Goal: Use online tool/utility: Utilize a website feature to perform a specific function

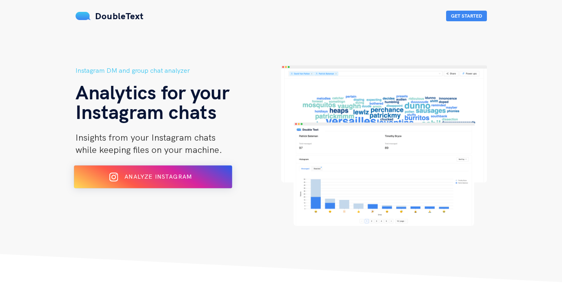
click at [149, 182] on div "Analyze Instagram" at bounding box center [152, 176] width 129 height 13
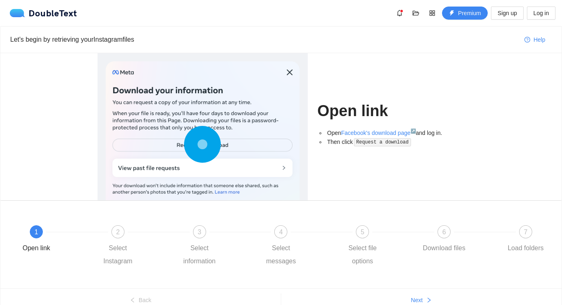
scroll to position [38, 0]
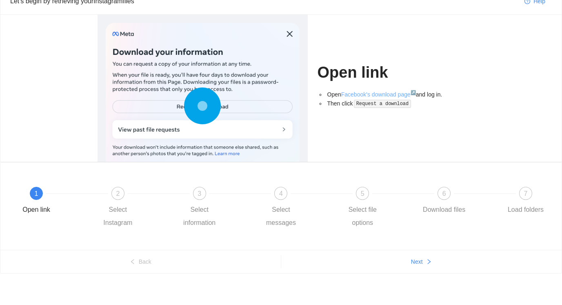
click at [370, 96] on link "Facebook's download page ↗" at bounding box center [378, 94] width 75 height 7
click at [404, 264] on button "Next" at bounding box center [421, 261] width 281 height 13
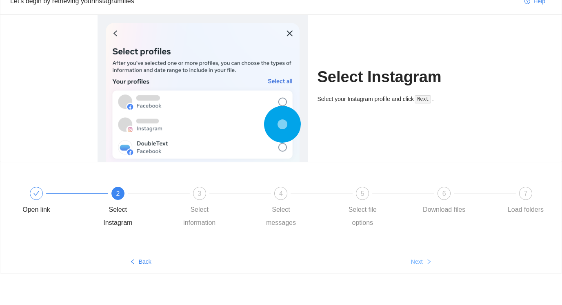
click at [404, 264] on button "Next" at bounding box center [421, 261] width 281 height 13
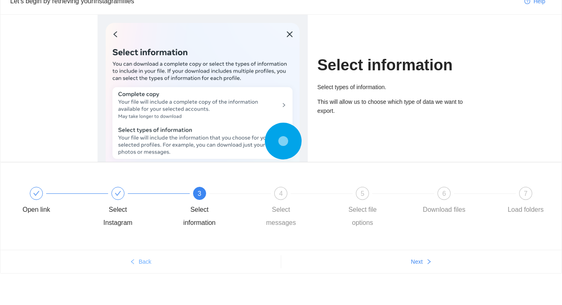
click at [140, 261] on span "Back" at bounding box center [145, 261] width 13 height 9
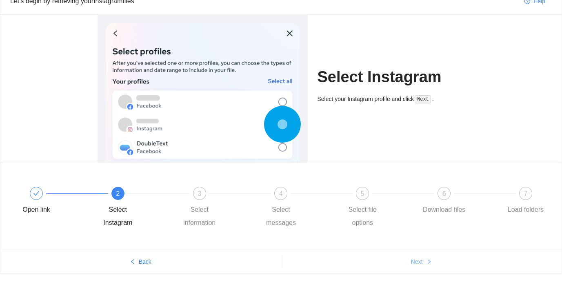
click at [389, 263] on button "Next" at bounding box center [421, 261] width 281 height 13
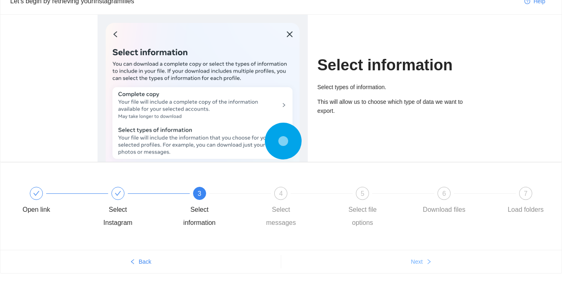
click at [395, 267] on button "Next" at bounding box center [421, 261] width 281 height 13
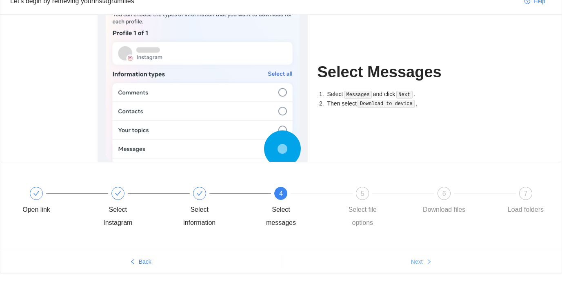
click at [404, 259] on button "Next" at bounding box center [421, 261] width 281 height 13
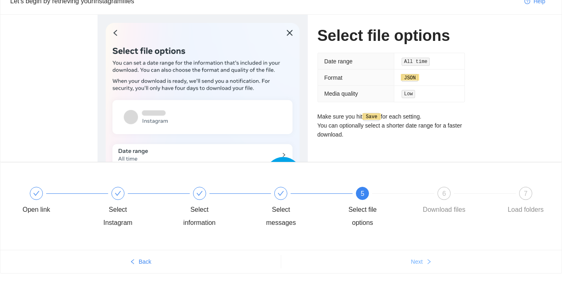
click at [414, 263] on span "Next" at bounding box center [417, 261] width 12 height 9
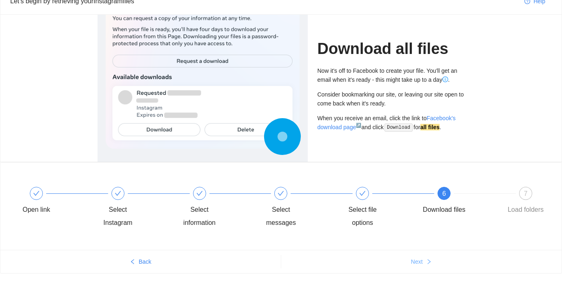
click at [410, 261] on button "Next" at bounding box center [421, 261] width 281 height 13
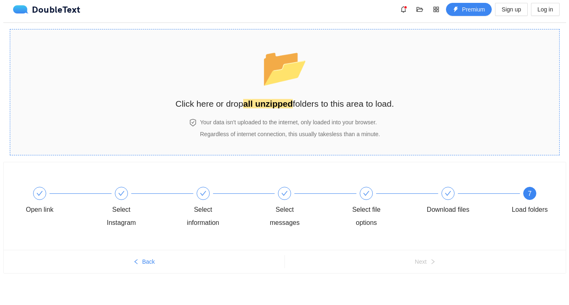
scroll to position [0, 0]
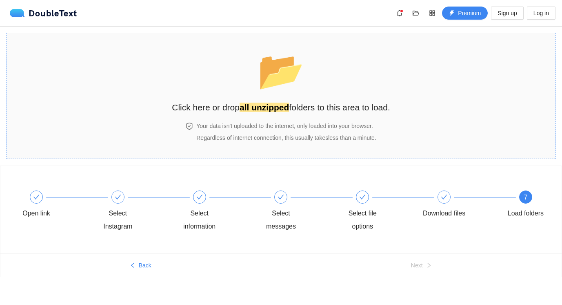
click at [259, 84] on div "📂 Click here or drop all unzipped folders to this area to load." at bounding box center [281, 77] width 219 height 73
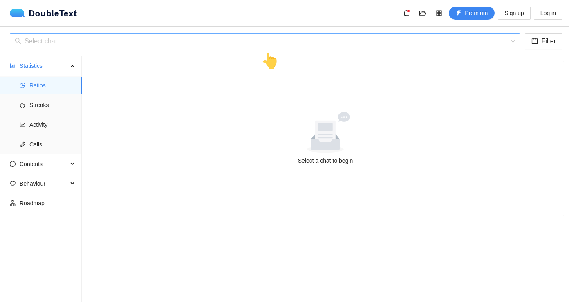
click at [225, 41] on input "search" at bounding box center [262, 41] width 494 height 16
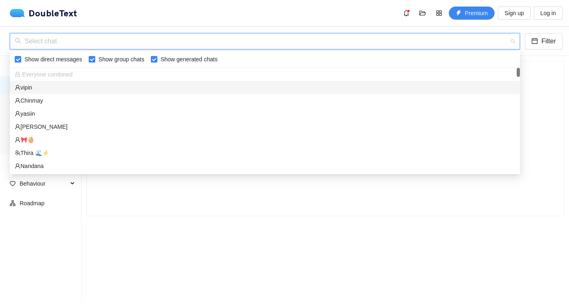
click at [91, 90] on div "vipin" at bounding box center [265, 87] width 500 height 9
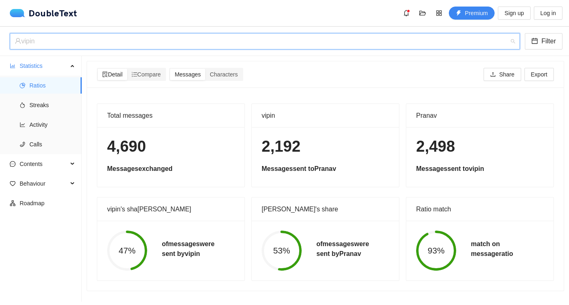
click at [92, 44] on div "vipin" at bounding box center [261, 41] width 493 height 16
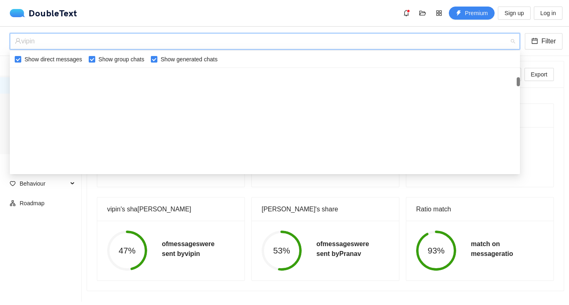
scroll to position [108, 0]
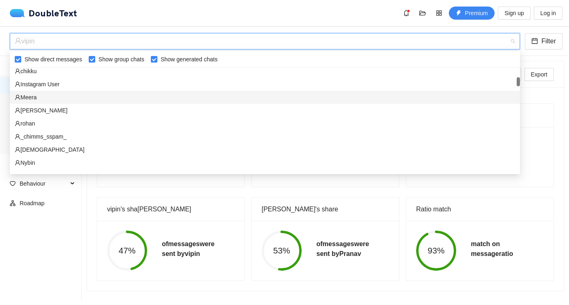
click at [72, 102] on div "Meera" at bounding box center [265, 97] width 510 height 13
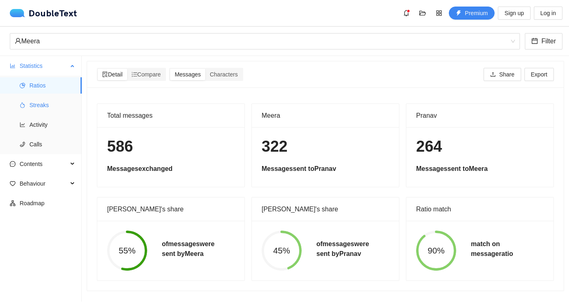
click at [72, 111] on span "Streaks" at bounding box center [52, 105] width 46 height 16
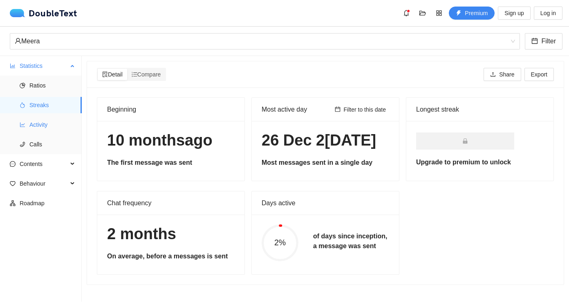
click at [58, 120] on span "Activity" at bounding box center [52, 124] width 46 height 16
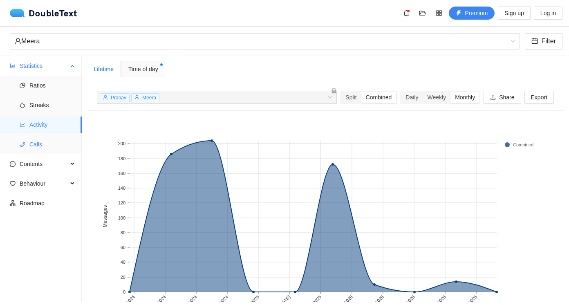
click at [71, 143] on span "Calls" at bounding box center [52, 144] width 46 height 16
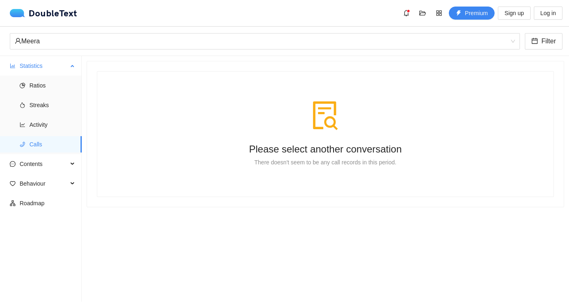
click at [47, 94] on ul "Ratios Streaks Activity Calls" at bounding box center [40, 115] width 81 height 78
click at [48, 88] on span "Ratios" at bounding box center [52, 85] width 46 height 16
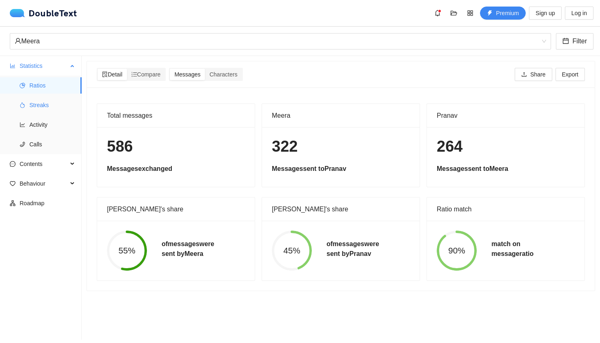
click at [22, 113] on li "Streaks" at bounding box center [41, 105] width 82 height 16
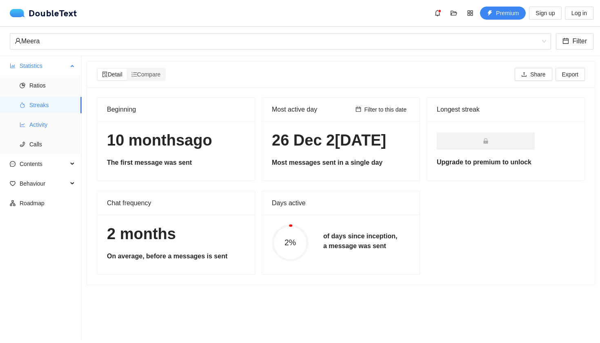
click at [27, 120] on li "Activity" at bounding box center [41, 124] width 82 height 16
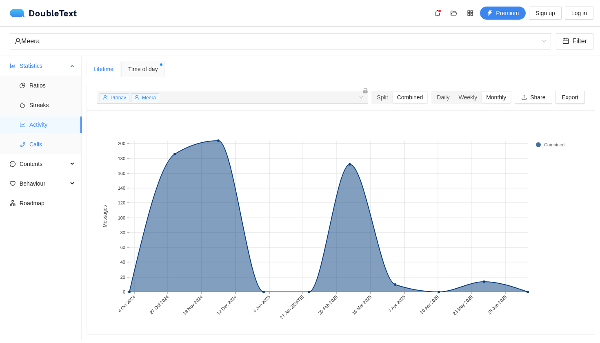
click at [27, 149] on li "Calls" at bounding box center [41, 144] width 82 height 16
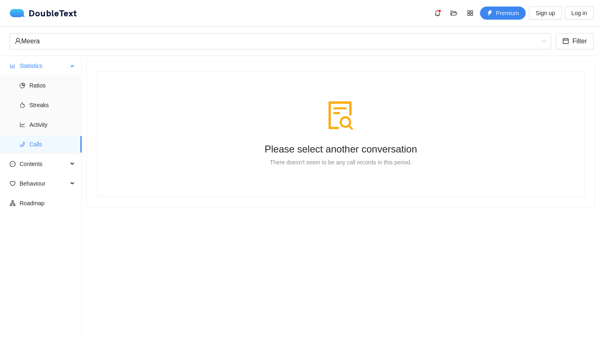
click at [32, 133] on ul "Ratios Streaks Activity Calls" at bounding box center [40, 115] width 81 height 78
drag, startPoint x: 33, startPoint y: 112, endPoint x: 35, endPoint y: 106, distance: 6.2
click at [33, 113] on span "Streaks" at bounding box center [52, 105] width 46 height 16
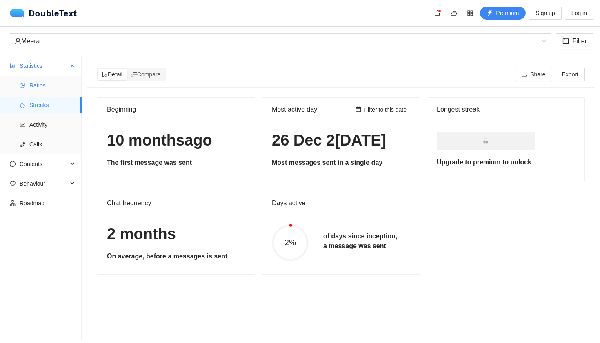
click at [37, 92] on span "Ratios" at bounding box center [52, 85] width 46 height 16
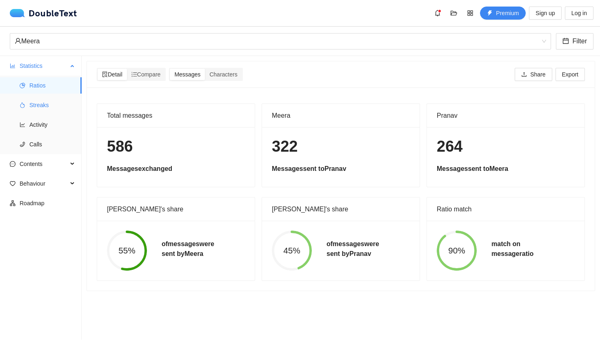
click at [45, 102] on span "Streaks" at bounding box center [52, 105] width 46 height 16
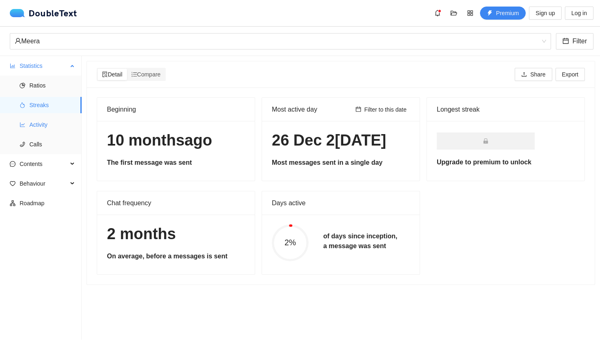
click at [39, 118] on span "Activity" at bounding box center [52, 124] width 46 height 16
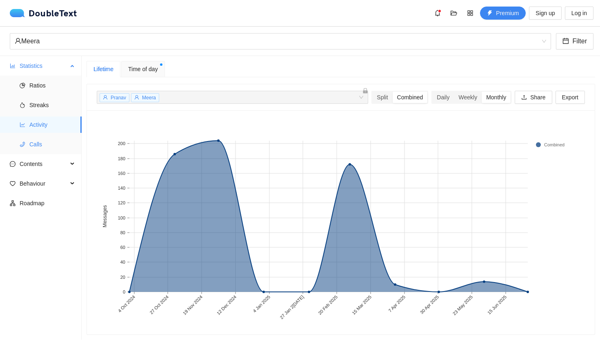
click at [25, 138] on li "Calls" at bounding box center [41, 144] width 82 height 16
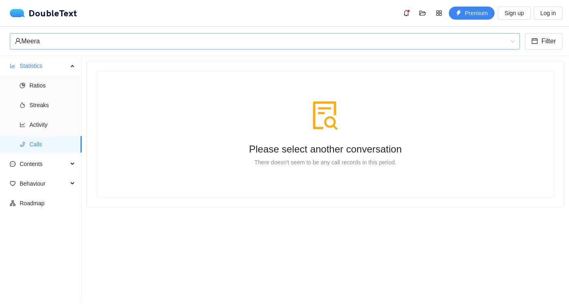
click at [63, 44] on div "Meera" at bounding box center [261, 41] width 493 height 16
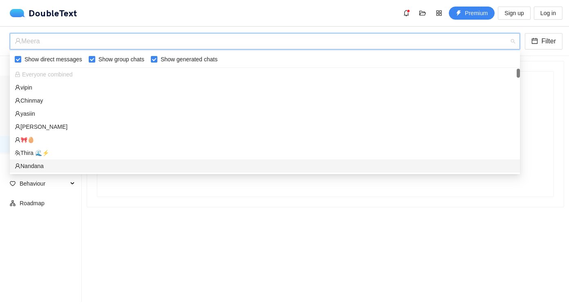
scroll to position [47, 0]
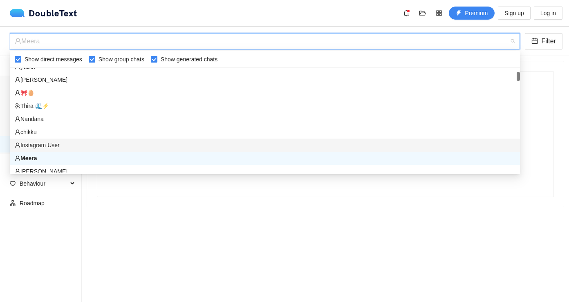
click at [52, 146] on div "Instagram User" at bounding box center [265, 145] width 500 height 9
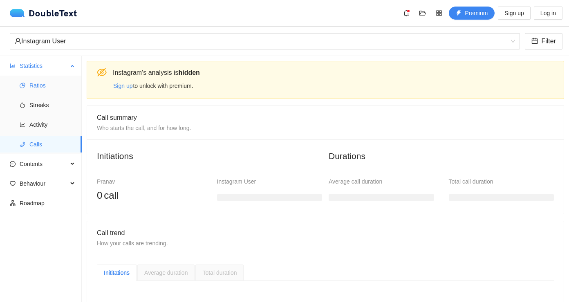
click at [29, 89] on li "Ratios" at bounding box center [41, 85] width 82 height 16
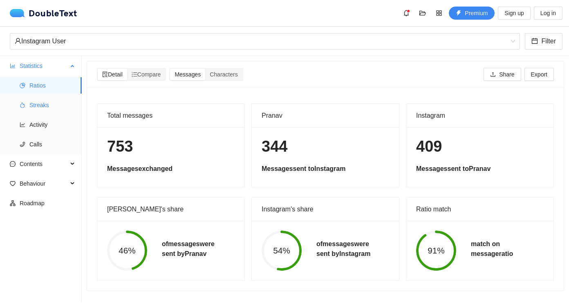
click at [47, 113] on span "Streaks" at bounding box center [52, 105] width 46 height 16
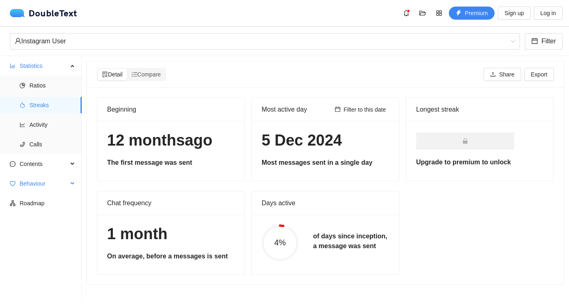
click at [40, 182] on span "Behaviour" at bounding box center [44, 183] width 48 height 16
click at [41, 197] on span "Engagement" at bounding box center [52, 203] width 46 height 16
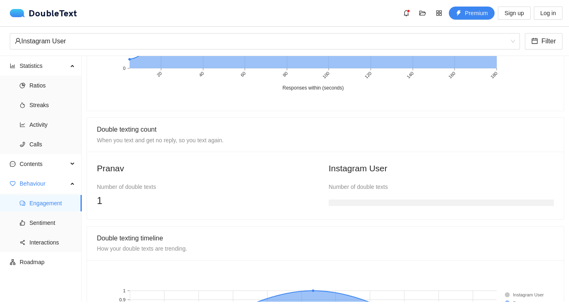
scroll to position [656, 0]
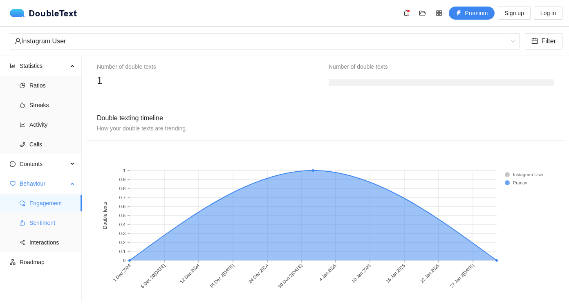
click at [63, 222] on span "Sentiment" at bounding box center [52, 222] width 46 height 16
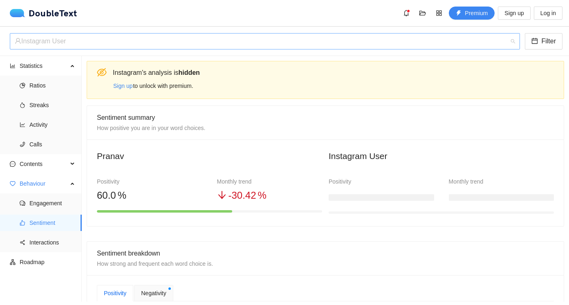
click at [43, 47] on div "Instagram User" at bounding box center [261, 41] width 493 height 16
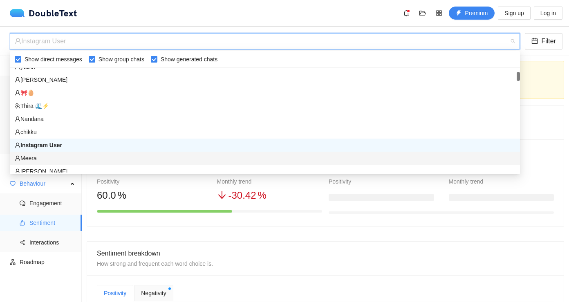
click at [31, 160] on div "Meera" at bounding box center [265, 158] width 500 height 9
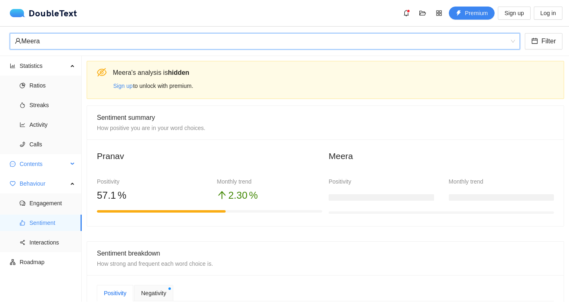
click at [35, 161] on span "Contents" at bounding box center [44, 164] width 48 height 16
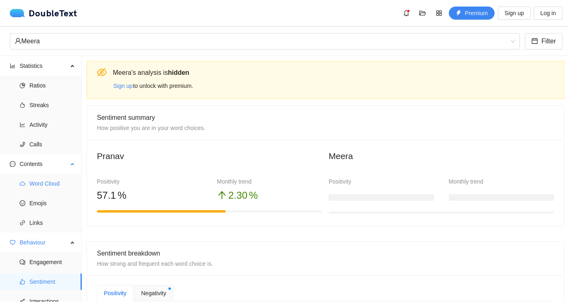
click at [39, 182] on span "Word Cloud" at bounding box center [52, 183] width 46 height 16
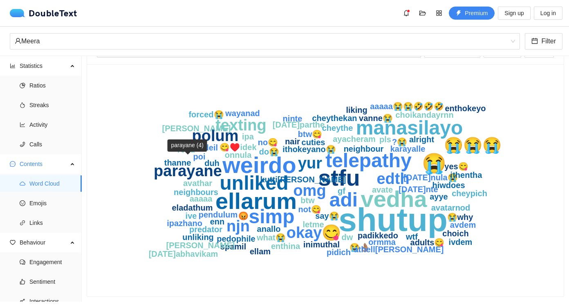
scroll to position [29, 0]
click at [56, 197] on span "Emojis" at bounding box center [52, 203] width 46 height 16
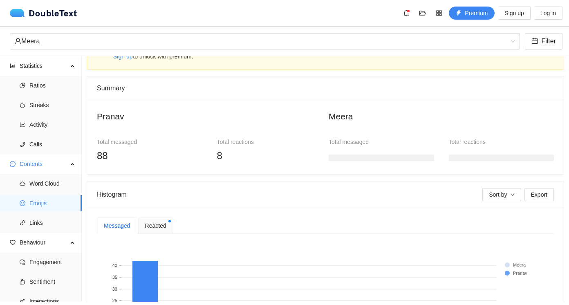
scroll to position [155, 0]
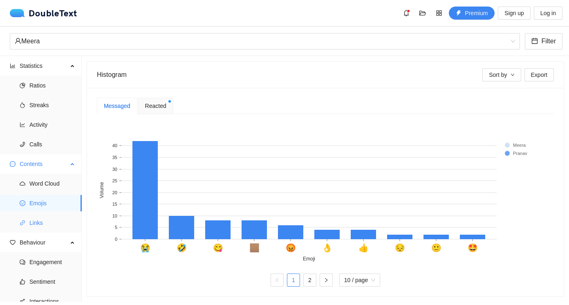
click at [38, 223] on span "Links" at bounding box center [52, 222] width 46 height 16
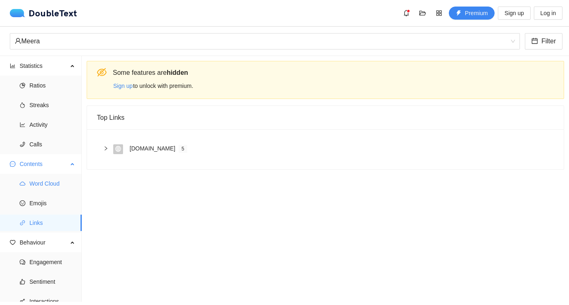
click at [40, 188] on span "Word Cloud" at bounding box center [52, 183] width 46 height 16
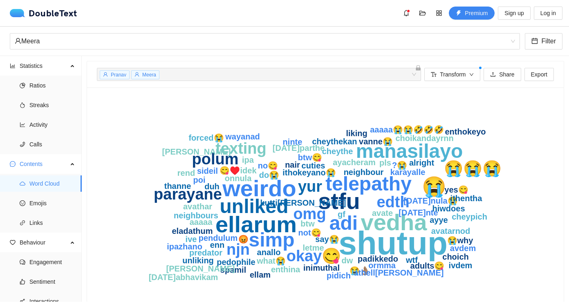
scroll to position [29, 0]
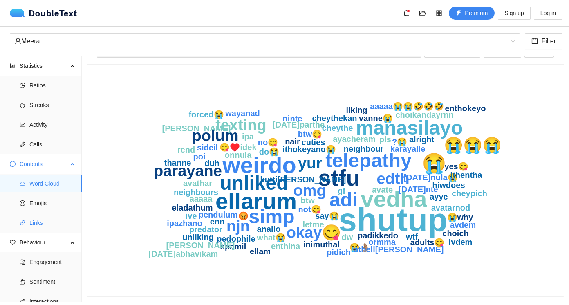
click at [45, 225] on span "Links" at bounding box center [52, 222] width 46 height 16
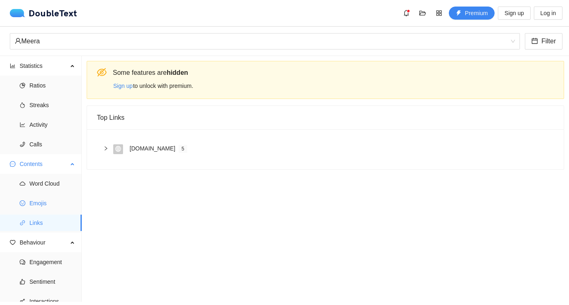
click at [42, 205] on span "Emojis" at bounding box center [52, 203] width 46 height 16
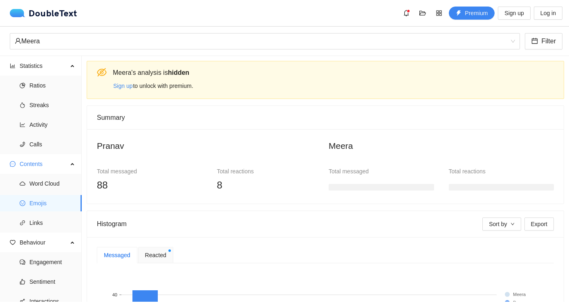
scroll to position [155, 0]
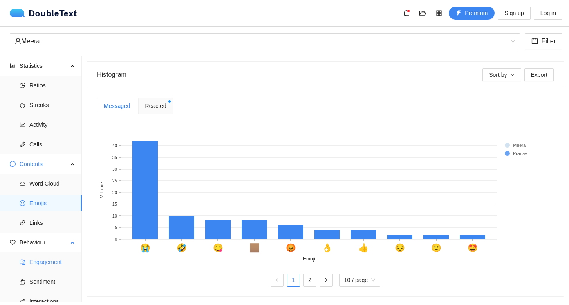
click at [54, 264] on span "Engagement" at bounding box center [52, 262] width 46 height 16
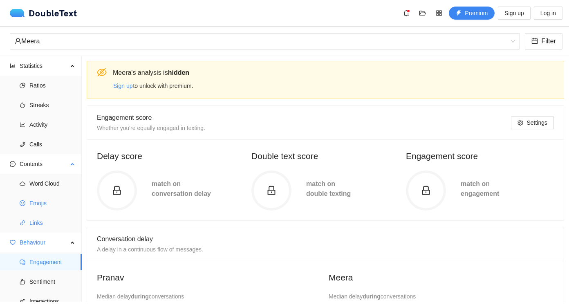
scroll to position [27, 0]
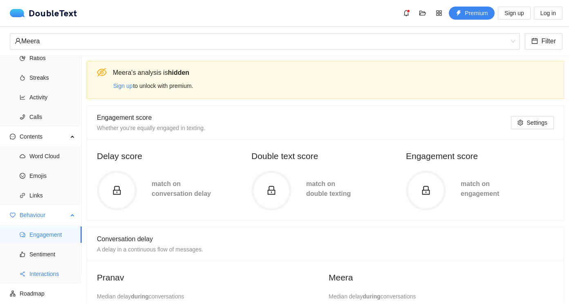
click at [54, 270] on span "Interactions" at bounding box center [52, 274] width 46 height 16
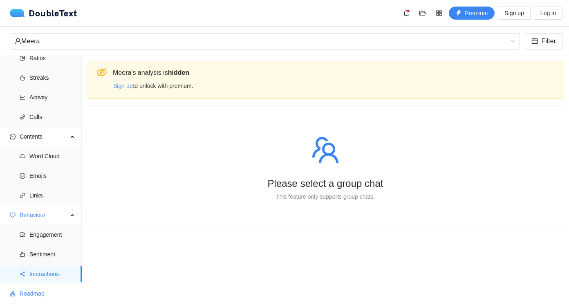
click at [47, 295] on span "Roadmap" at bounding box center [48, 293] width 56 height 16
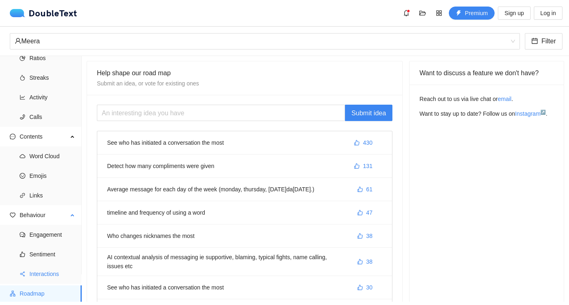
click at [40, 276] on span "Interactions" at bounding box center [52, 274] width 46 height 16
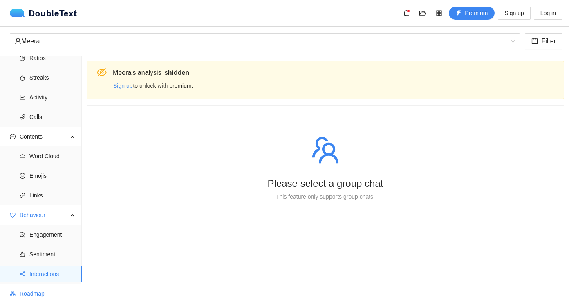
click at [49, 294] on span "Roadmap" at bounding box center [48, 293] width 56 height 16
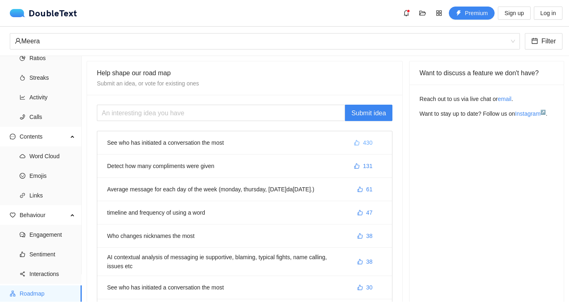
click at [348, 144] on button "430" at bounding box center [362, 142] width 31 height 13
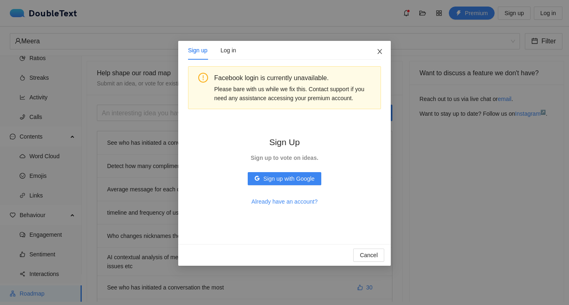
click at [373, 55] on span "Close" at bounding box center [379, 52] width 22 height 22
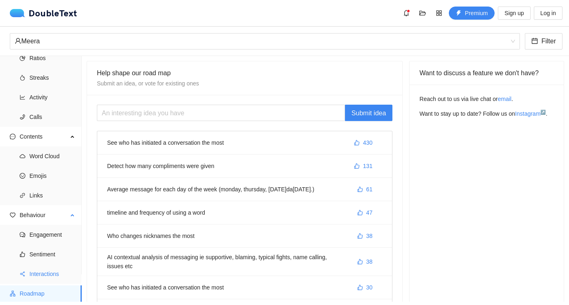
click at [45, 268] on span "Interactions" at bounding box center [52, 274] width 46 height 16
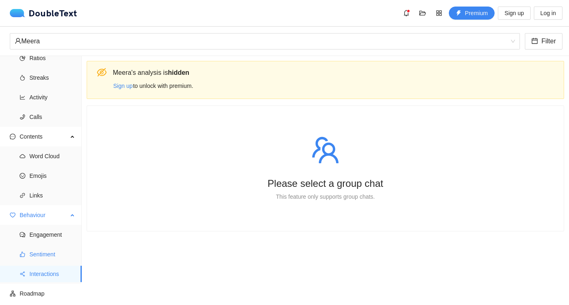
click at [64, 258] on span "Sentiment" at bounding box center [52, 254] width 46 height 16
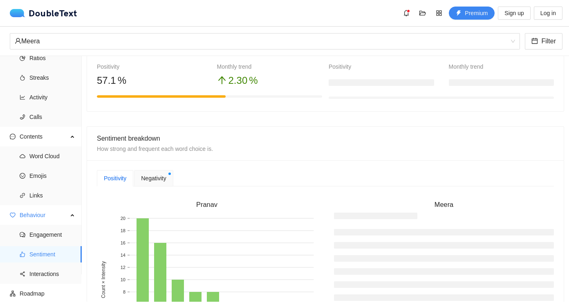
scroll to position [177, 0]
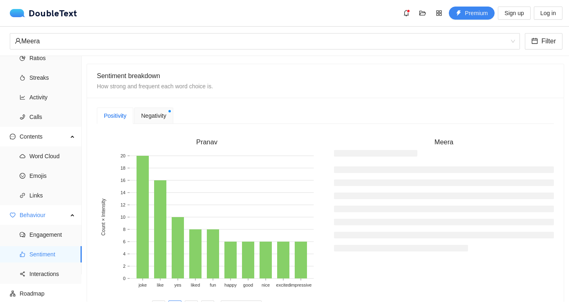
click at [160, 117] on span "Negativity" at bounding box center [153, 115] width 25 height 9
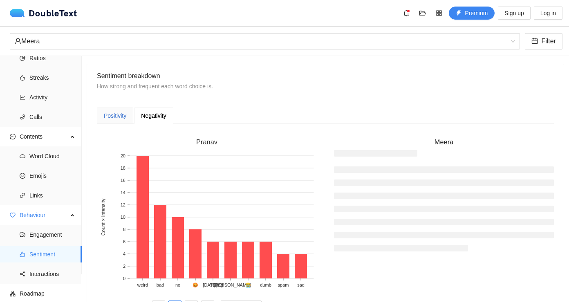
click at [117, 119] on div "Positivity" at bounding box center [115, 115] width 22 height 9
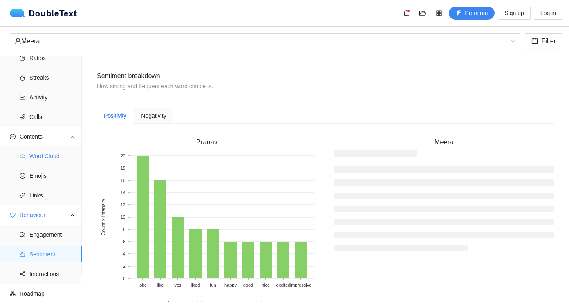
click at [40, 162] on span "Word Cloud" at bounding box center [52, 156] width 46 height 16
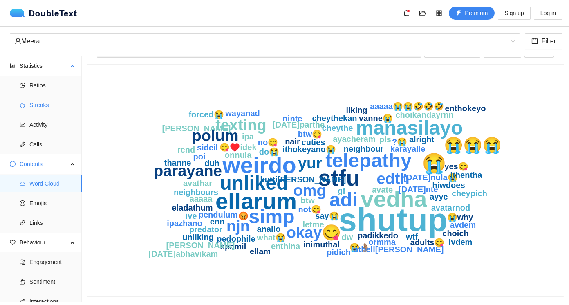
click at [35, 110] on span "Streaks" at bounding box center [52, 105] width 46 height 16
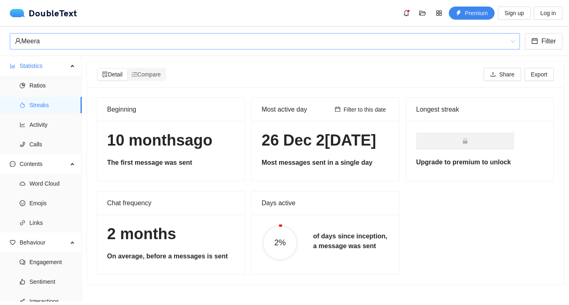
click at [80, 40] on div "Meera" at bounding box center [261, 41] width 493 height 16
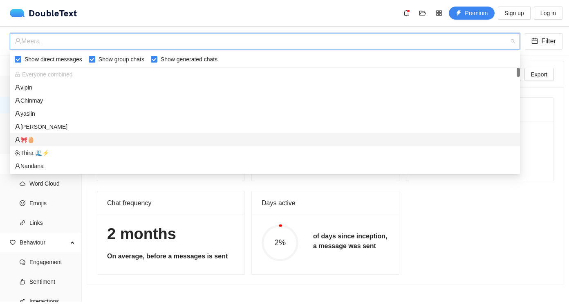
click at [38, 135] on div "🎀🥚" at bounding box center [265, 139] width 500 height 9
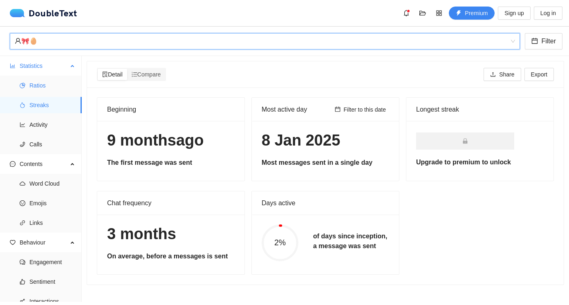
click at [33, 92] on span "Ratios" at bounding box center [52, 85] width 46 height 16
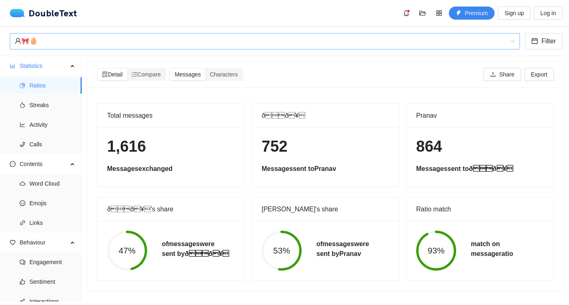
click at [36, 44] on div "🎀🥚" at bounding box center [261, 41] width 493 height 16
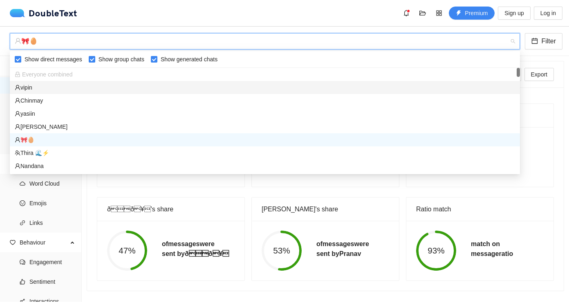
click at [42, 91] on div "vipin" at bounding box center [265, 87] width 500 height 9
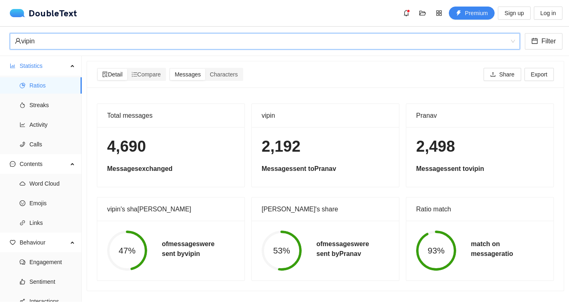
click at [45, 47] on div "vipin" at bounding box center [261, 41] width 493 height 16
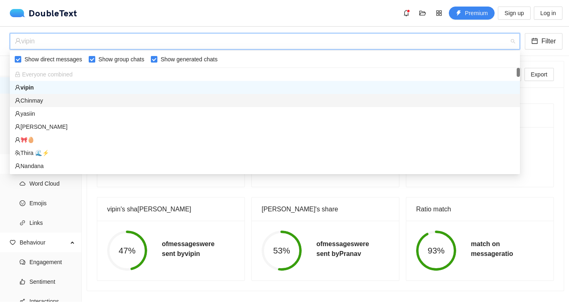
click at [38, 99] on div "Chinmay" at bounding box center [265, 100] width 500 height 9
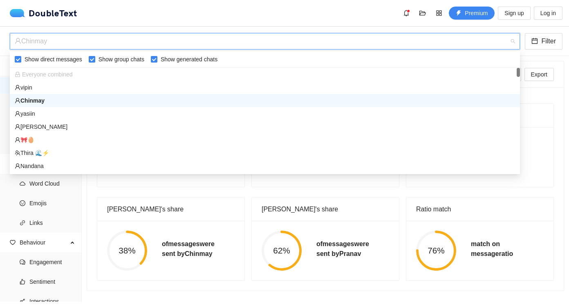
click at [56, 43] on div "Chinmay" at bounding box center [261, 41] width 493 height 16
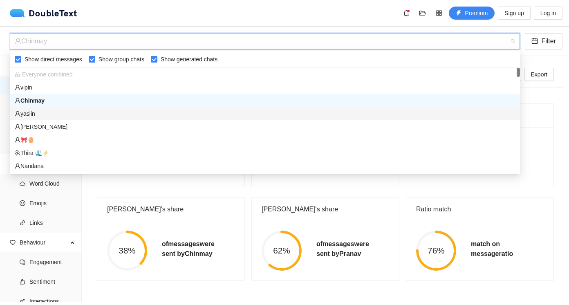
click at [38, 117] on div "yasiin" at bounding box center [265, 113] width 500 height 9
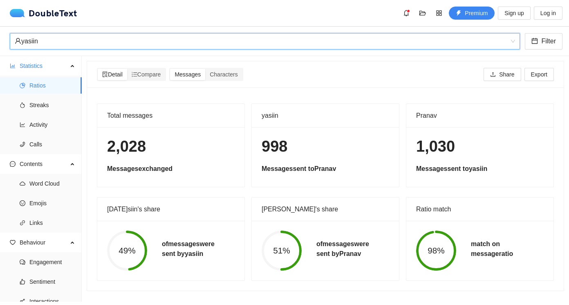
click at [66, 48] on div "yasiin" at bounding box center [261, 41] width 493 height 16
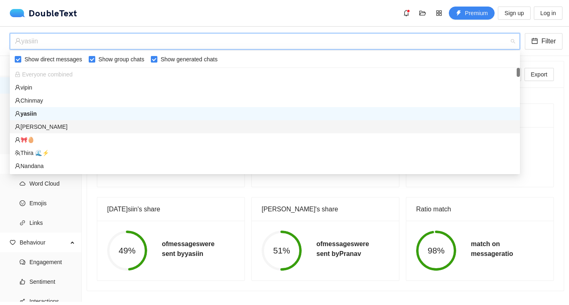
click at [49, 126] on div "[PERSON_NAME]" at bounding box center [265, 126] width 500 height 9
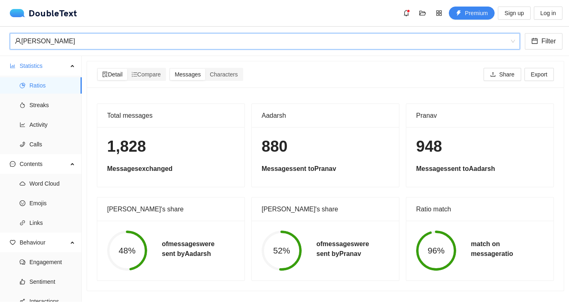
click at [66, 44] on div "[PERSON_NAME]" at bounding box center [261, 41] width 493 height 16
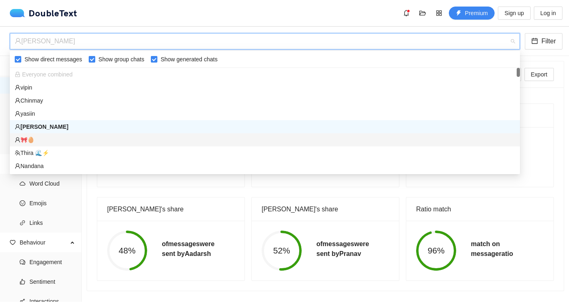
click at [52, 136] on div "🎀🥚" at bounding box center [265, 139] width 500 height 9
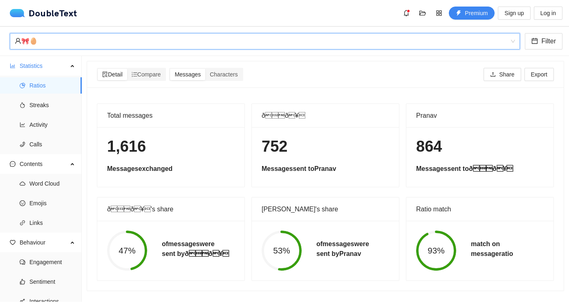
click at [73, 42] on div "🎀🥚" at bounding box center [261, 41] width 493 height 16
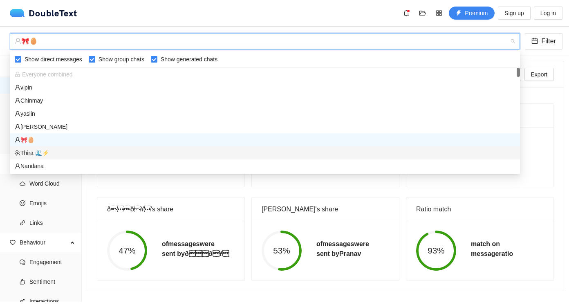
click at [45, 158] on div "Thira 🌊⚡️" at bounding box center [265, 152] width 510 height 13
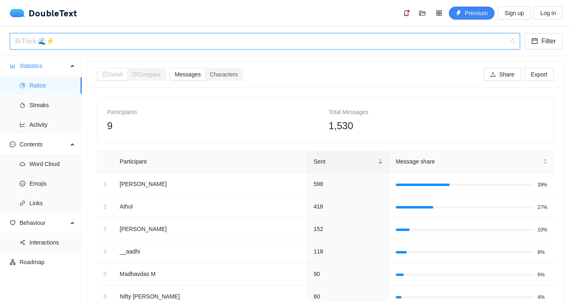
click at [87, 47] on div "Thira 🌊⚡️" at bounding box center [261, 41] width 493 height 16
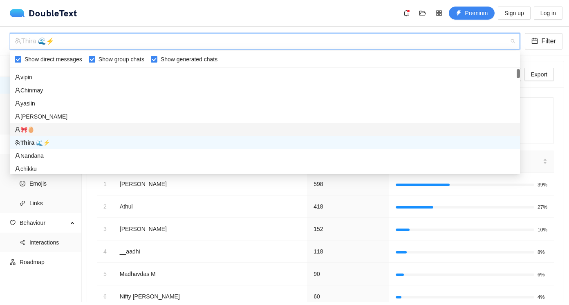
scroll to position [22, 0]
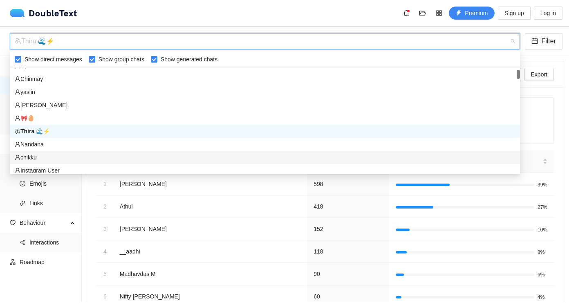
click at [47, 163] on div "chikku" at bounding box center [265, 157] width 510 height 13
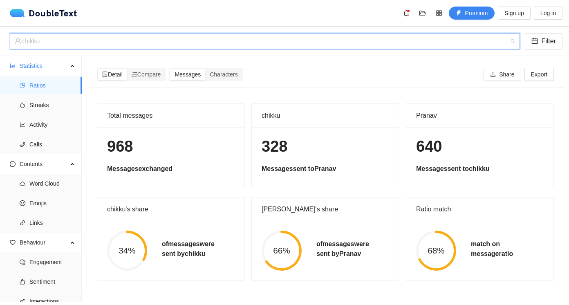
click at [67, 41] on div "chikku" at bounding box center [261, 41] width 493 height 16
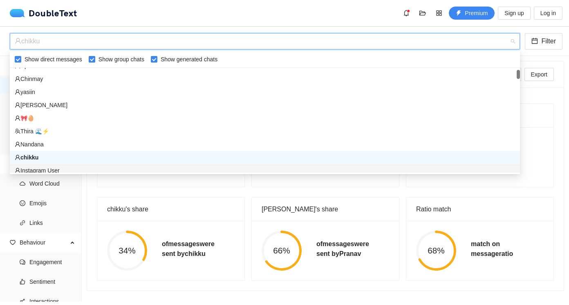
click at [57, 173] on body "DoubleText Premium Sign up Log in 📂 Click here or drop all unzipped folders to …" at bounding box center [284, 152] width 569 height 305
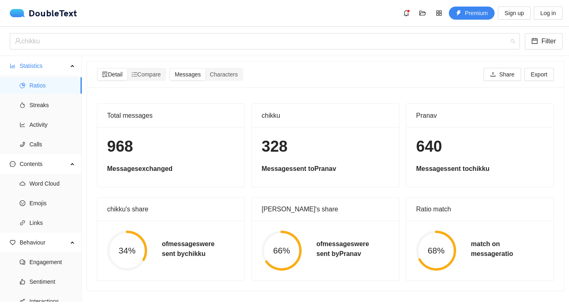
drag, startPoint x: 91, startPoint y: 45, endPoint x: 88, endPoint y: 54, distance: 9.2
click at [91, 45] on div "chikku" at bounding box center [261, 41] width 493 height 16
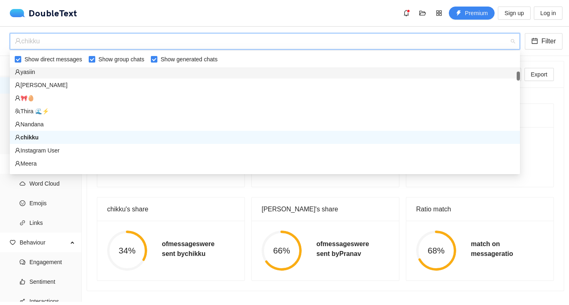
scroll to position [96, 0]
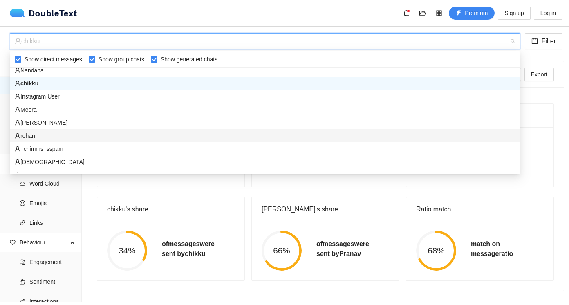
click at [35, 136] on div "rohan" at bounding box center [265, 135] width 500 height 9
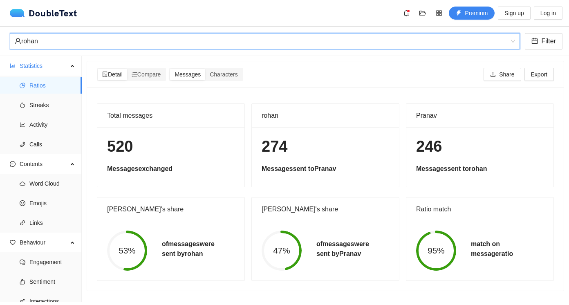
click at [68, 36] on div "rohan" at bounding box center [261, 41] width 493 height 16
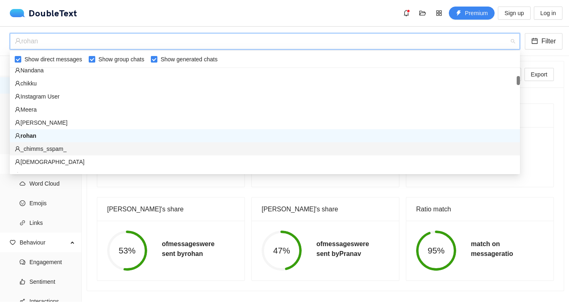
click at [40, 147] on div "_chimms_sspam_" at bounding box center [265, 148] width 500 height 9
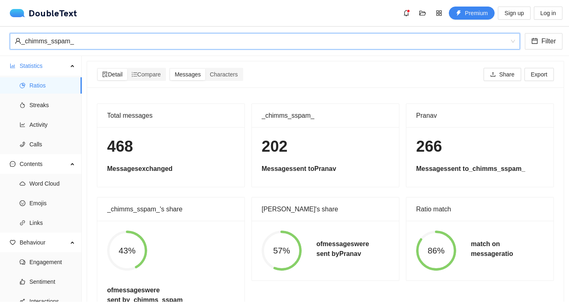
click at [69, 42] on div "_chimms_sspam_" at bounding box center [261, 41] width 493 height 16
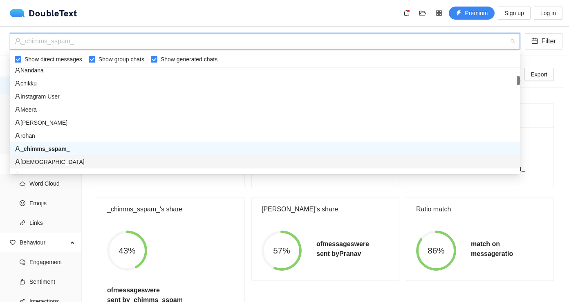
click at [54, 159] on div "[DEMOGRAPHIC_DATA]" at bounding box center [265, 161] width 500 height 9
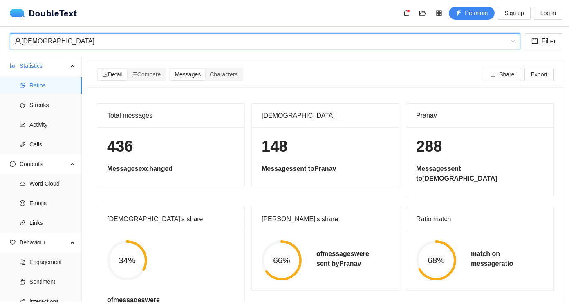
click at [114, 37] on div "[DEMOGRAPHIC_DATA]" at bounding box center [261, 41] width 493 height 16
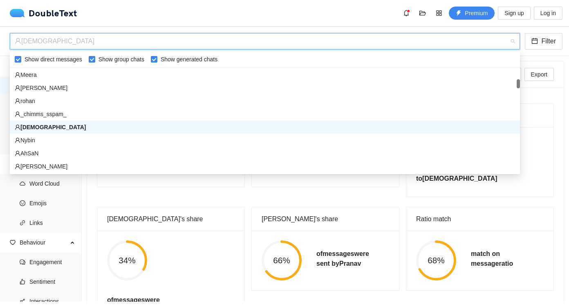
scroll to position [139, 0]
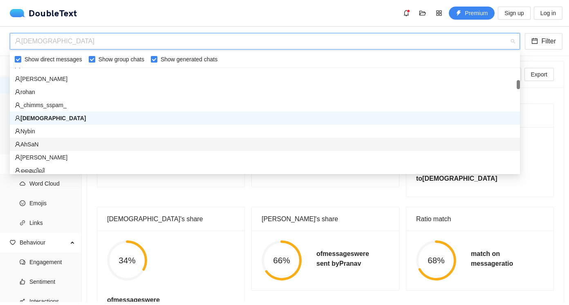
click at [72, 138] on div "AhSaN" at bounding box center [265, 144] width 510 height 13
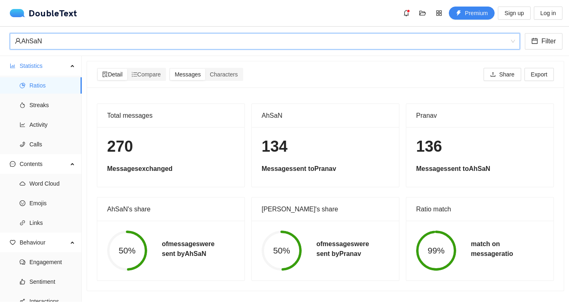
click at [92, 42] on div "AhSaN" at bounding box center [261, 41] width 493 height 16
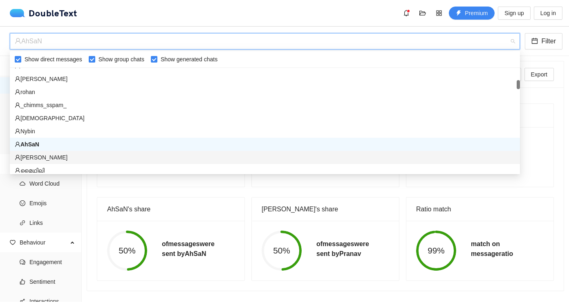
click at [52, 163] on div "[PERSON_NAME]" at bounding box center [265, 157] width 510 height 13
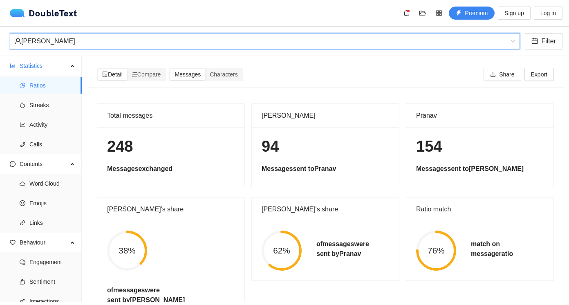
click at [88, 36] on div "[PERSON_NAME]" at bounding box center [261, 41] width 493 height 16
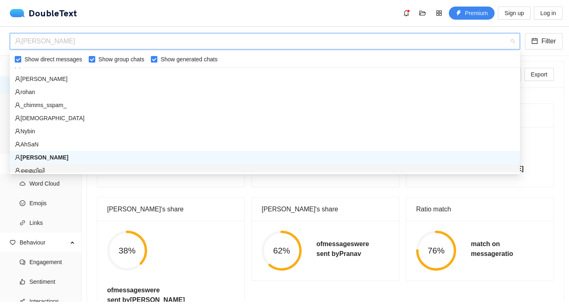
click at [60, 170] on div "മൈഥിലി" at bounding box center [265, 170] width 500 height 9
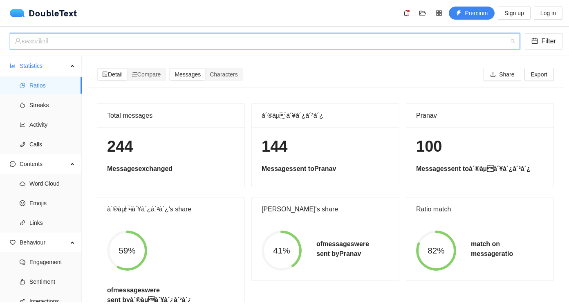
scroll to position [144, 0]
click at [79, 44] on div "മൈഥിലി" at bounding box center [261, 41] width 493 height 16
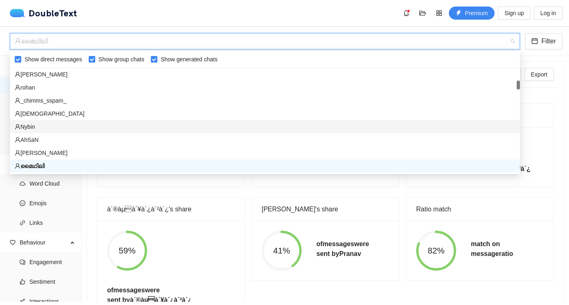
click at [58, 125] on div "Nybin" at bounding box center [265, 126] width 500 height 9
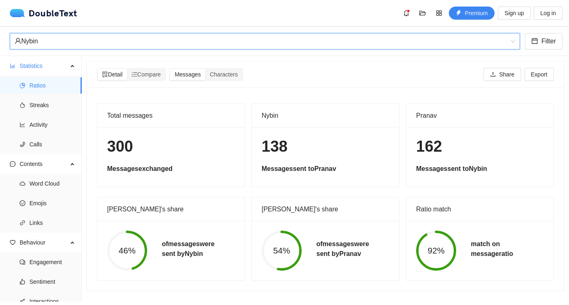
click at [104, 46] on div "Nybin" at bounding box center [261, 41] width 493 height 16
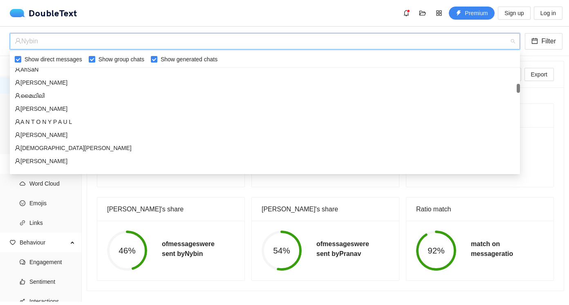
scroll to position [214, 0]
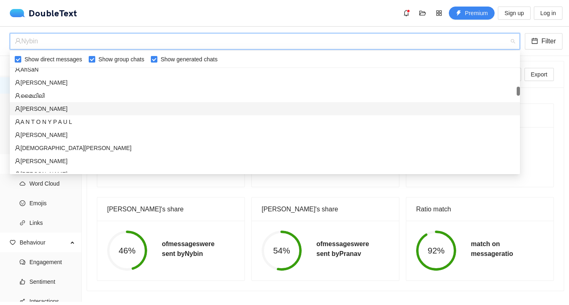
click at [69, 107] on div "[PERSON_NAME]" at bounding box center [265, 108] width 500 height 9
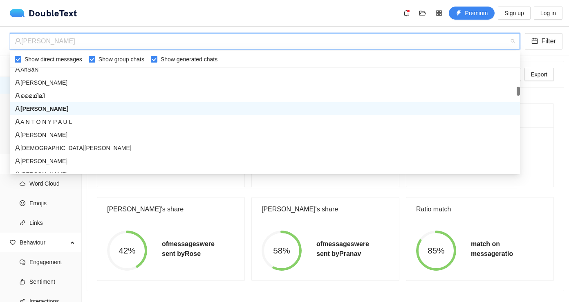
click at [146, 43] on div "[PERSON_NAME]" at bounding box center [261, 41] width 493 height 16
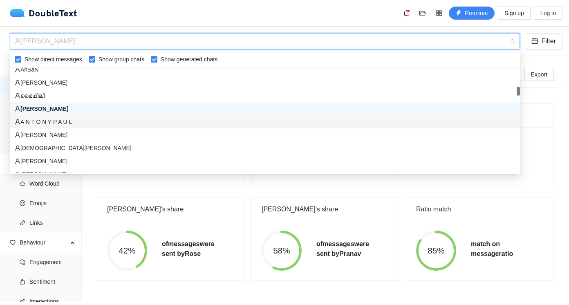
click at [66, 118] on div "A N T O N Y P A U L" at bounding box center [265, 121] width 500 height 9
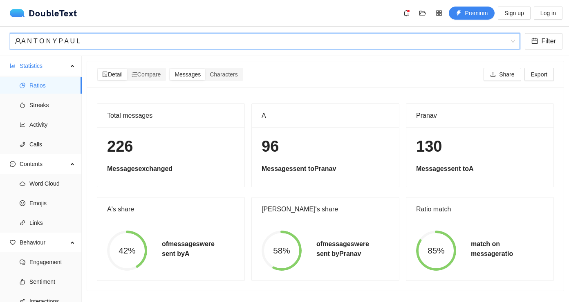
click at [91, 41] on div "A N T O N Y P A U L" at bounding box center [261, 41] width 493 height 16
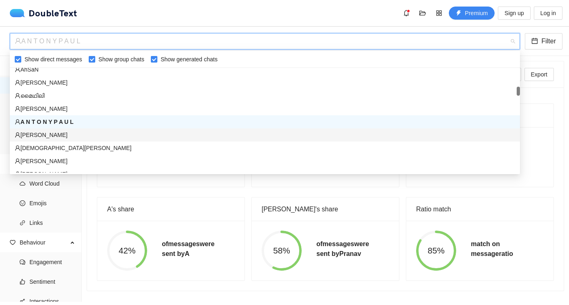
click at [79, 134] on div "[PERSON_NAME]" at bounding box center [265, 134] width 500 height 9
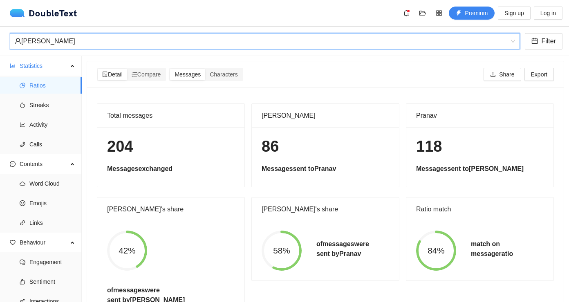
click at [105, 36] on div "[PERSON_NAME]" at bounding box center [261, 41] width 493 height 16
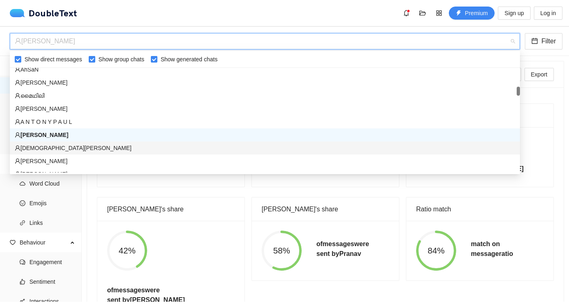
click at [70, 146] on div "[DEMOGRAPHIC_DATA][PERSON_NAME]" at bounding box center [265, 147] width 500 height 9
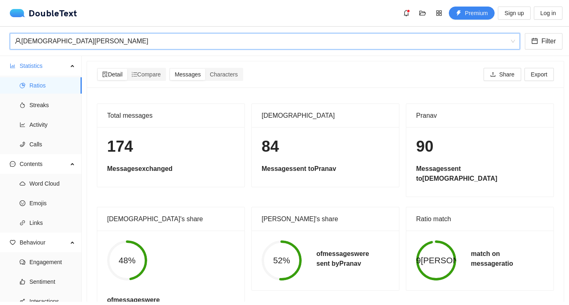
click at [92, 41] on div "[DEMOGRAPHIC_DATA][PERSON_NAME]" at bounding box center [261, 41] width 493 height 16
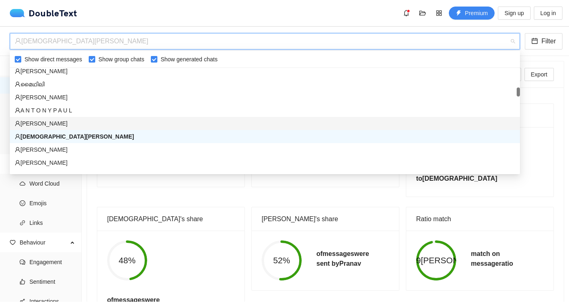
scroll to position [10, 0]
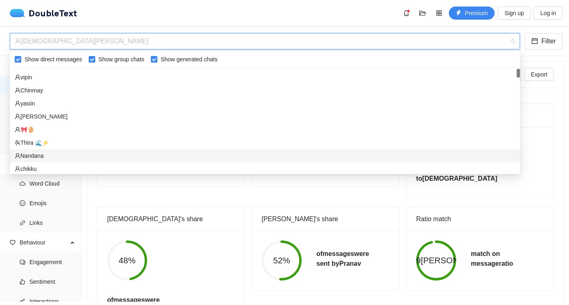
click at [70, 154] on div "Nandana" at bounding box center [265, 155] width 500 height 9
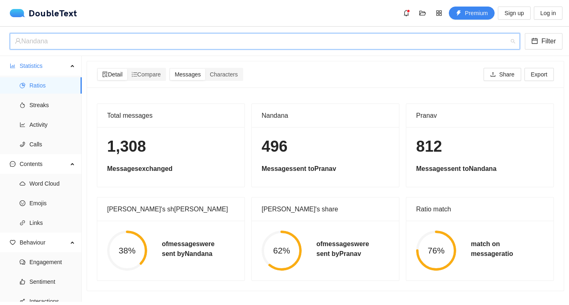
click at [109, 40] on div "Nandana" at bounding box center [261, 41] width 493 height 16
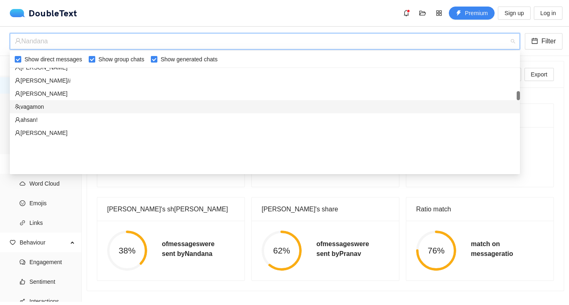
scroll to position [383, 0]
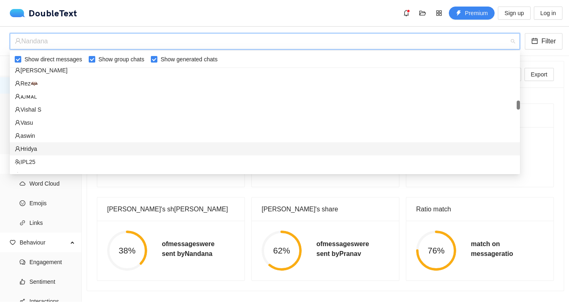
click at [53, 152] on div "Hridya" at bounding box center [265, 148] width 500 height 9
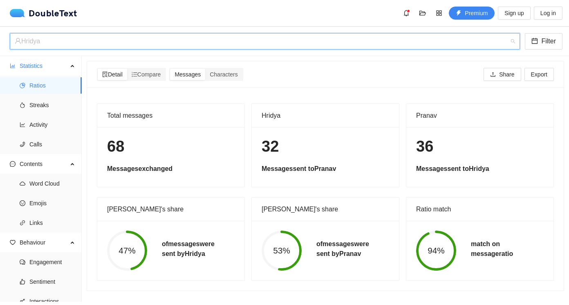
click at [101, 49] on div "Hridya" at bounding box center [261, 41] width 493 height 16
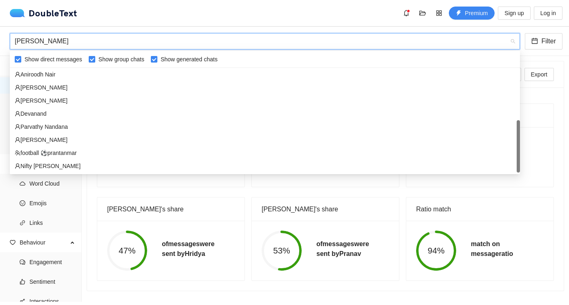
scroll to position [13, 0]
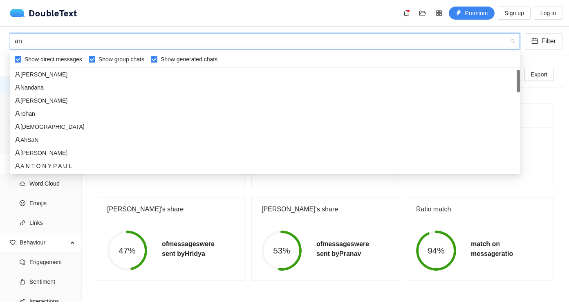
type input "a"
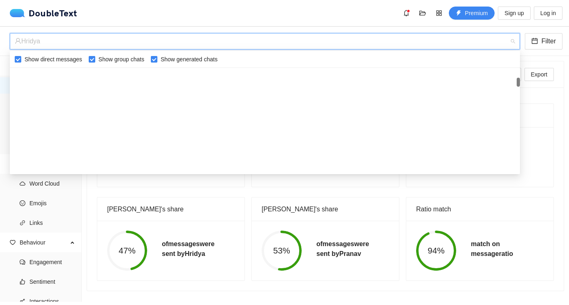
scroll to position [0, 0]
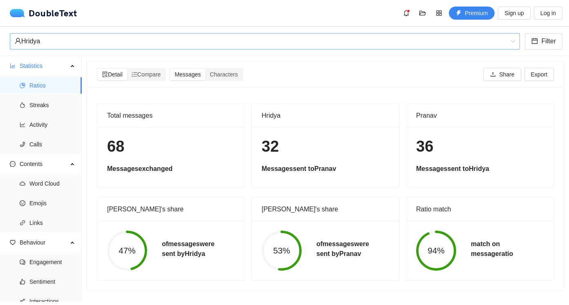
click at [93, 231] on div "Total messages 68 Messages exchanged Hridya 32 Messages s[PERSON_NAME] 36 Messa…" at bounding box center [325, 188] width 476 height 203
click at [67, 46] on div "Hridya" at bounding box center [261, 41] width 493 height 16
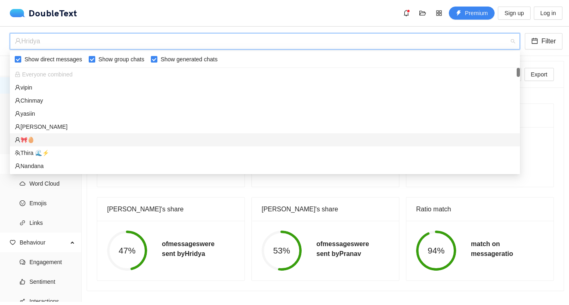
scroll to position [62, 0]
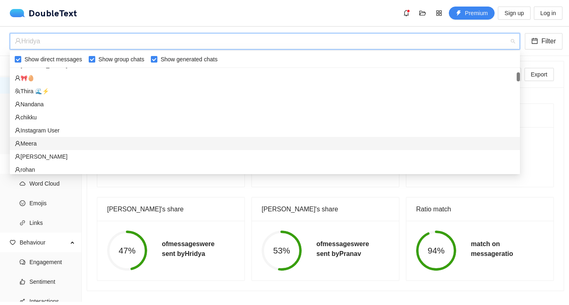
drag, startPoint x: 43, startPoint y: 146, endPoint x: 38, endPoint y: 145, distance: 4.7
click at [42, 146] on div "Meera" at bounding box center [265, 143] width 500 height 9
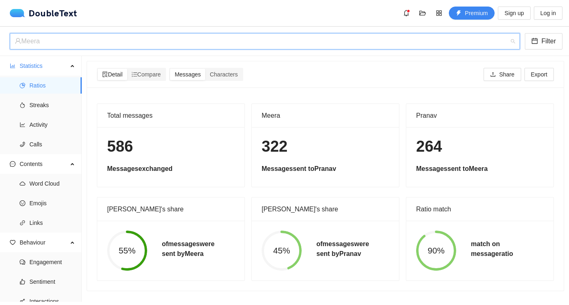
click at [135, 37] on div "Meera" at bounding box center [261, 41] width 493 height 16
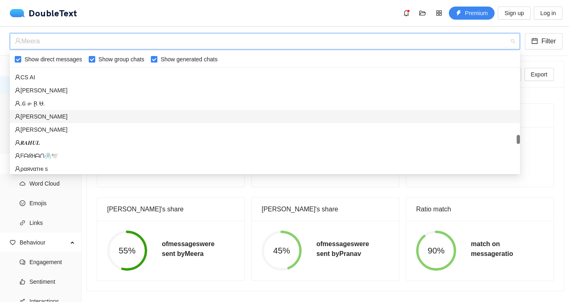
scroll to position [1359, 0]
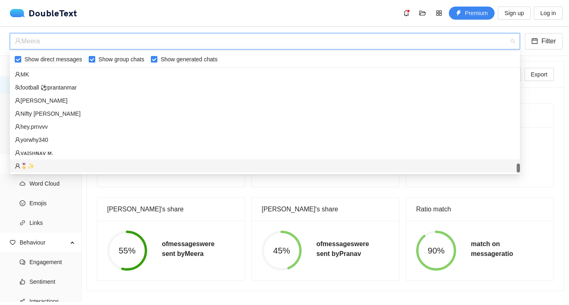
click at [58, 163] on div "🎖️✨" at bounding box center [265, 165] width 500 height 9
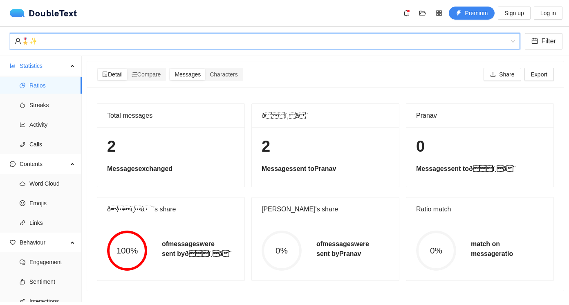
click at [74, 45] on div "🎖️✨" at bounding box center [261, 41] width 493 height 16
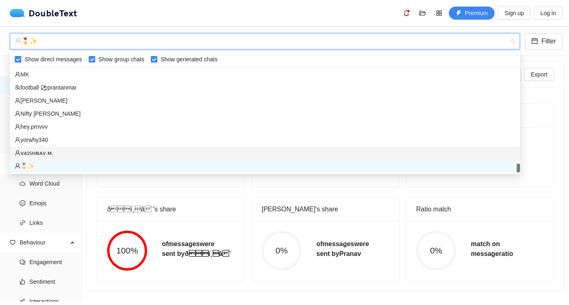
drag, startPoint x: 55, startPoint y: 152, endPoint x: 58, endPoint y: 148, distance: 4.8
click at [55, 152] on div "ᴠᴀɪꜱʜɴᴀᴠ ᴍ." at bounding box center [265, 152] width 500 height 9
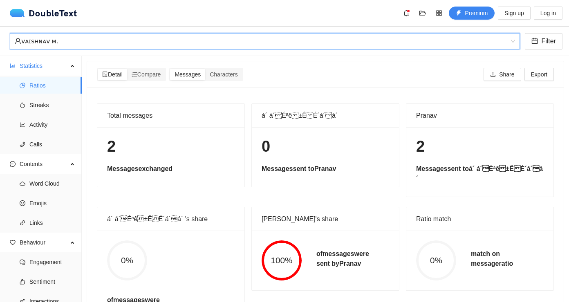
click at [58, 36] on div "ᴠᴀɪꜱʜɴᴀᴠ ᴍ." at bounding box center [261, 41] width 493 height 16
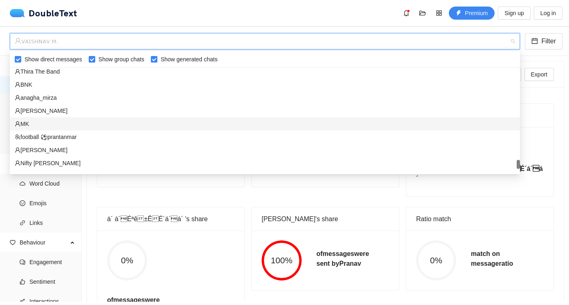
scroll to position [1308, 0]
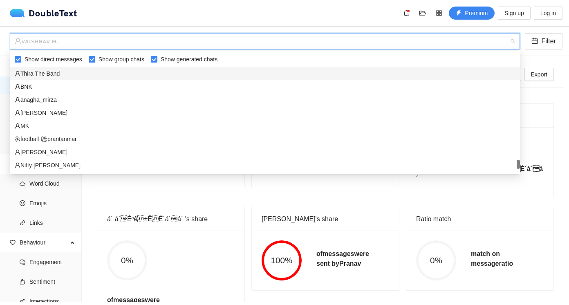
drag, startPoint x: 92, startPoint y: 60, endPoint x: 114, endPoint y: 67, distance: 22.5
click at [92, 60] on input "Show group chats" at bounding box center [92, 59] width 7 height 7
checkbox input "false"
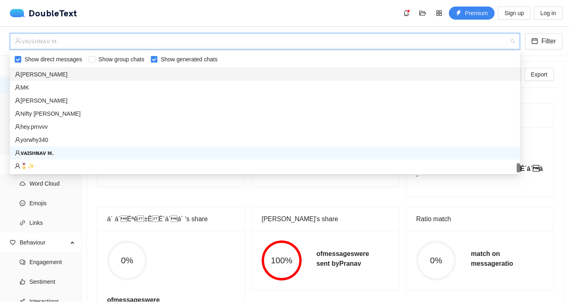
click at [157, 58] on input "Show generated chats" at bounding box center [154, 59] width 7 height 7
checkbox input "false"
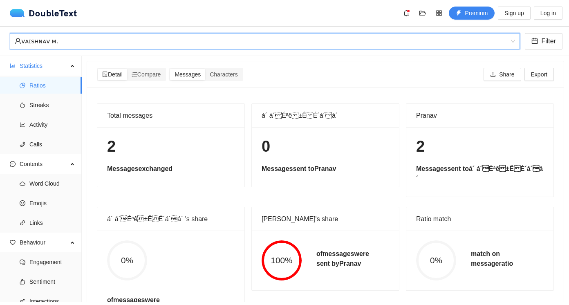
click at [113, 41] on div "ᴠᴀɪꜱʜɴᴀᴠ ᴍ." at bounding box center [261, 41] width 493 height 16
click at [113, 43] on div "ᴠᴀɪꜱʜɴᴀᴠ ᴍ." at bounding box center [261, 41] width 493 height 16
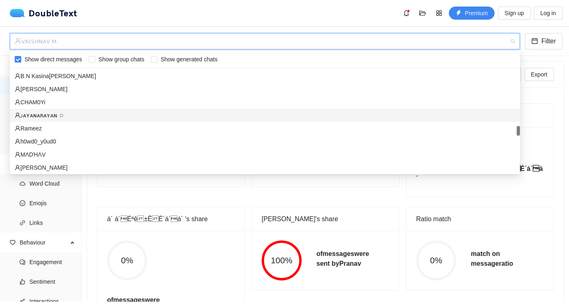
scroll to position [796, 0]
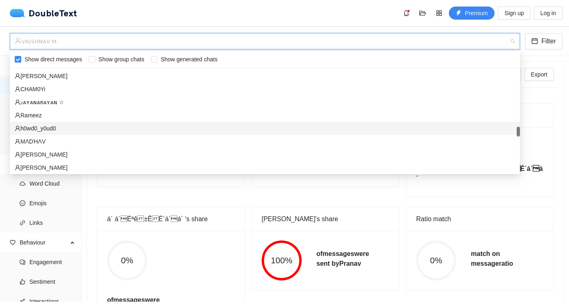
click at [61, 130] on div "h0wd0_y0ud0" at bounding box center [265, 128] width 500 height 9
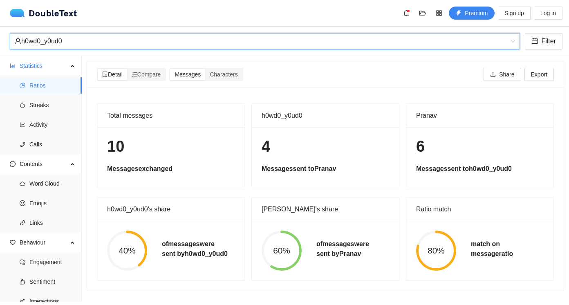
drag, startPoint x: 62, startPoint y: 47, endPoint x: 61, endPoint y: 53, distance: 5.8
click at [61, 53] on div "h0wd0_y0ud0 h0wd0_y0ud0 Filter" at bounding box center [284, 41] width 569 height 29
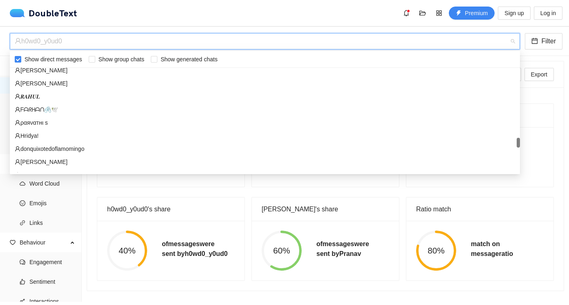
scroll to position [1000, 0]
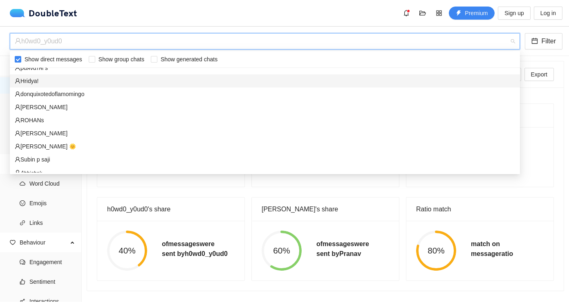
click at [48, 79] on div "Hridya!" at bounding box center [265, 80] width 500 height 9
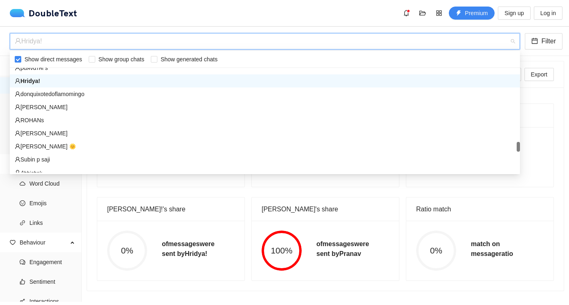
click at [60, 43] on div "Hridya!" at bounding box center [261, 41] width 493 height 16
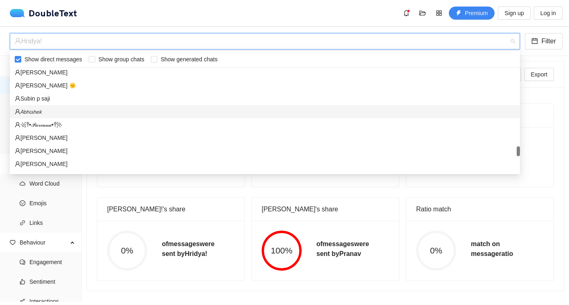
scroll to position [1071, 0]
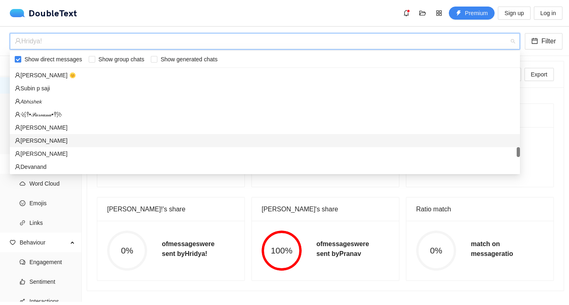
click at [42, 138] on div "[PERSON_NAME]" at bounding box center [265, 140] width 500 height 9
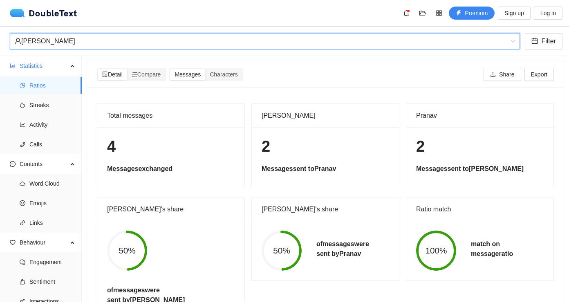
click at [67, 47] on div "[PERSON_NAME]" at bounding box center [261, 41] width 493 height 16
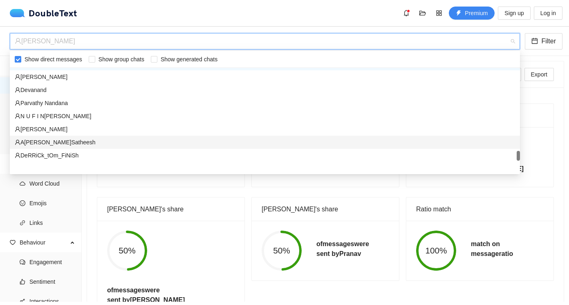
scroll to position [1123, 0]
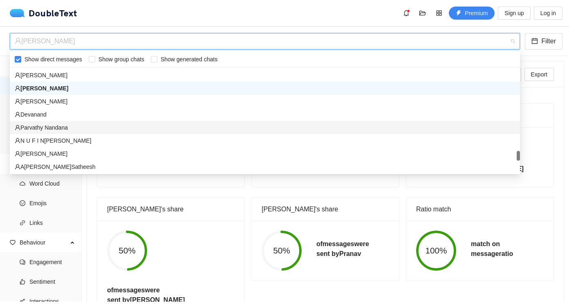
click at [59, 123] on div "Parvathy Nandana" at bounding box center [265, 127] width 510 height 13
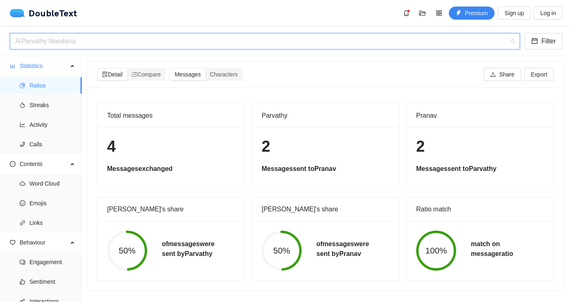
click at [82, 47] on div "Parvathy Nandana" at bounding box center [261, 41] width 493 height 16
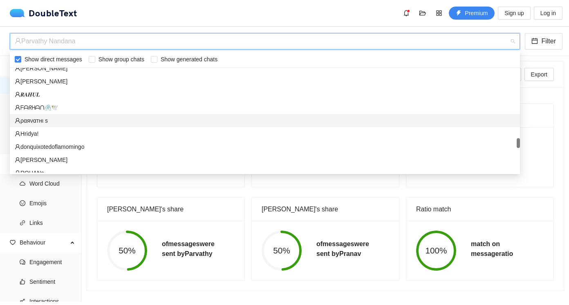
scroll to position [945, 0]
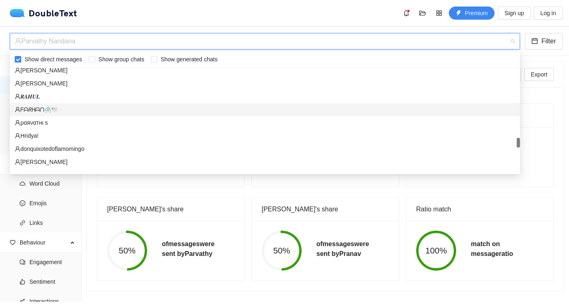
click at [50, 112] on div "ᖴᗩᖇᕼᗩᑎ🖇️🕊️" at bounding box center [265, 109] width 500 height 9
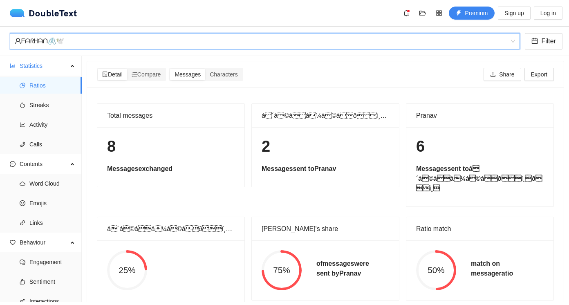
click at [46, 49] on div "ᖴᗩᖇᕼᗩᑎ🖇️🕊️" at bounding box center [261, 41] width 493 height 16
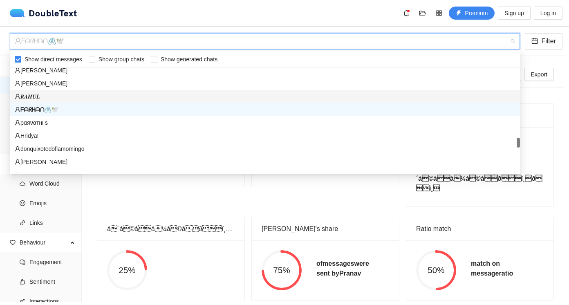
click at [36, 93] on div "𝑹𝑨𝑯𝑼𝑳" at bounding box center [265, 96] width 500 height 9
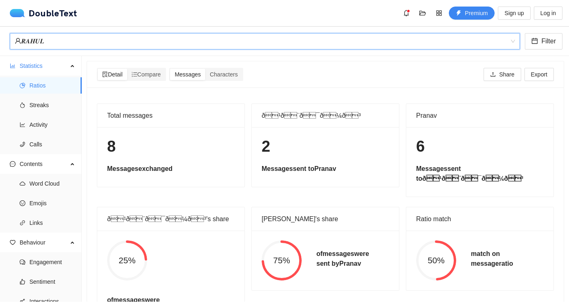
click at [79, 33] on div "𝑹𝑨𝑯𝑼𝑳" at bounding box center [261, 41] width 493 height 16
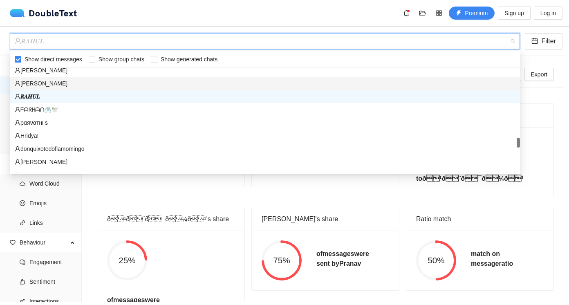
click at [52, 81] on div "[PERSON_NAME]" at bounding box center [265, 83] width 500 height 9
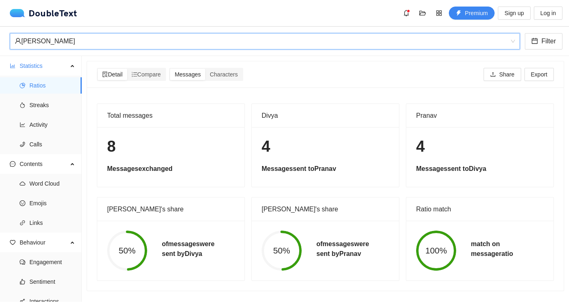
click at [72, 49] on div "[PERSON_NAME]" at bounding box center [261, 41] width 493 height 16
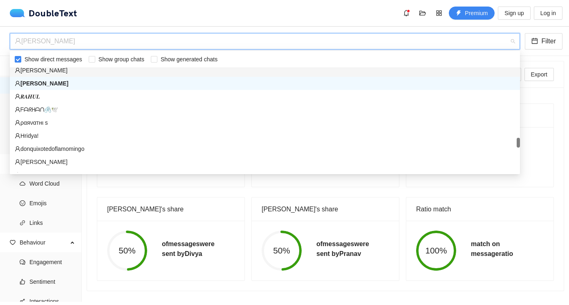
click at [58, 69] on div "[PERSON_NAME]" at bounding box center [265, 70] width 500 height 9
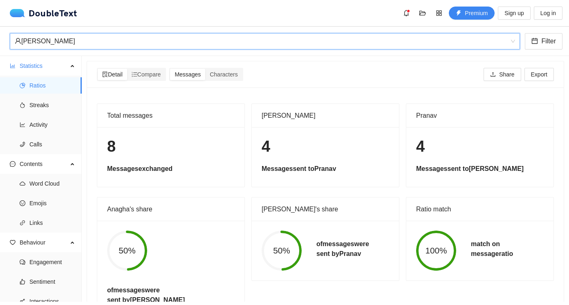
click at [74, 49] on div "[PERSON_NAME]" at bounding box center [261, 41] width 493 height 16
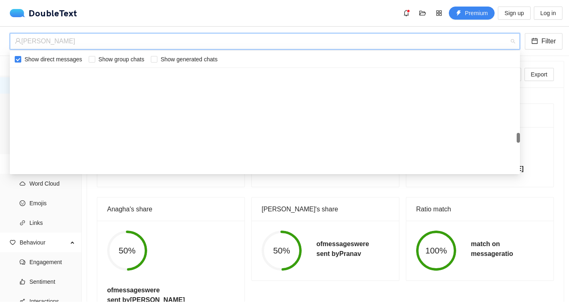
scroll to position [727, 0]
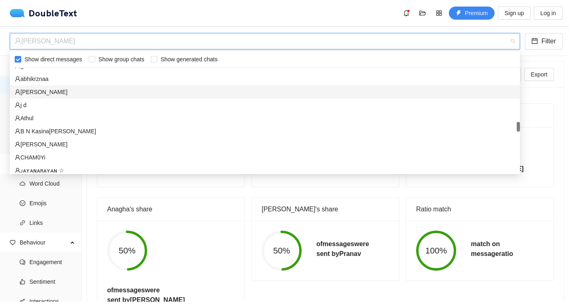
click at [51, 92] on div "[PERSON_NAME]" at bounding box center [265, 91] width 500 height 9
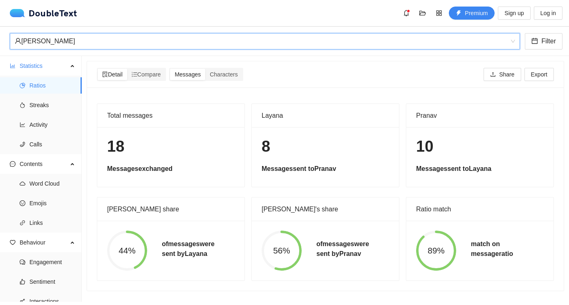
click at [76, 46] on div "[PERSON_NAME]" at bounding box center [261, 41] width 493 height 16
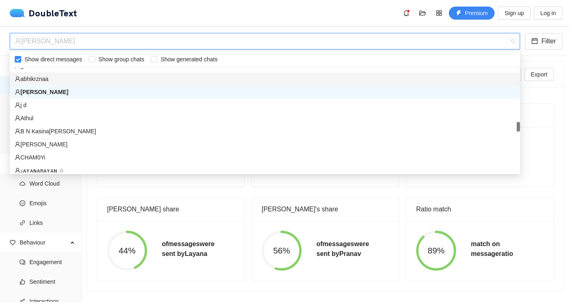
click at [52, 75] on div "abhikrznaa" at bounding box center [265, 78] width 500 height 9
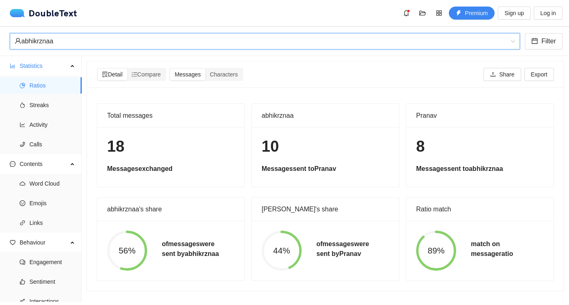
click at [72, 46] on div "abhikrznaa" at bounding box center [261, 41] width 493 height 16
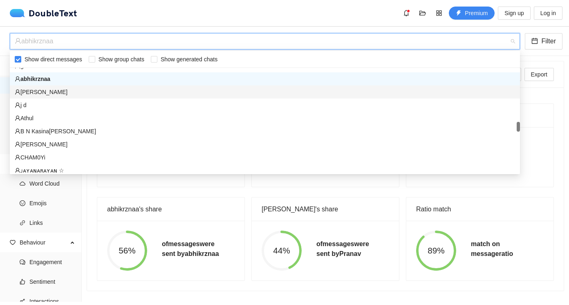
scroll to position [712, 0]
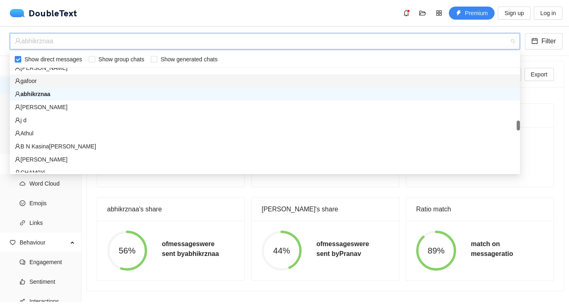
click at [50, 83] on div "gafoor" at bounding box center [265, 80] width 500 height 9
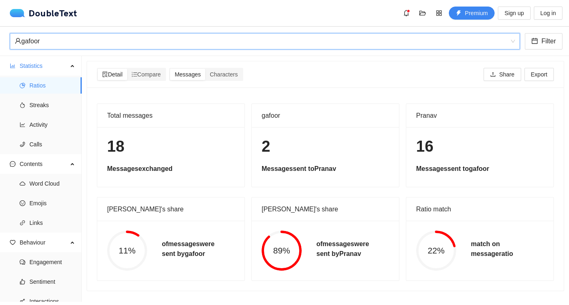
click at [72, 48] on div "gafoor" at bounding box center [261, 41] width 493 height 16
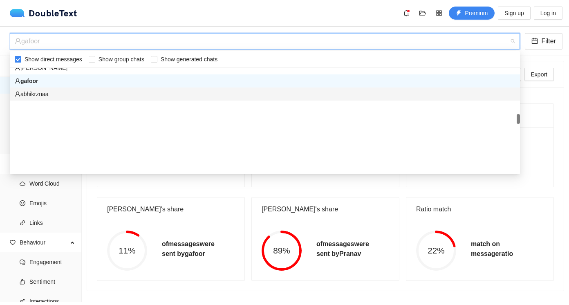
scroll to position [0, 0]
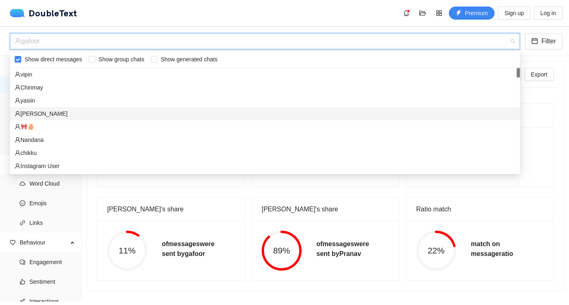
click at [39, 117] on div "[PERSON_NAME]" at bounding box center [265, 113] width 500 height 9
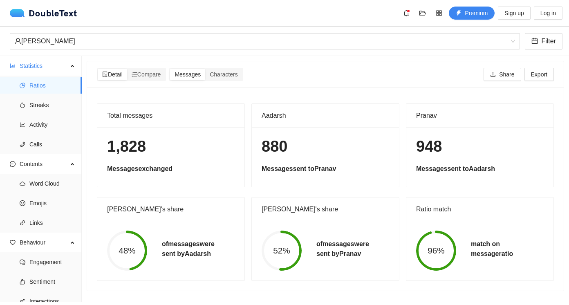
click at [71, 50] on div "Aadarsh Venu Filter" at bounding box center [284, 41] width 569 height 29
drag, startPoint x: 73, startPoint y: 49, endPoint x: 67, endPoint y: 62, distance: 14.8
click at [73, 49] on div "[PERSON_NAME]" at bounding box center [261, 41] width 493 height 16
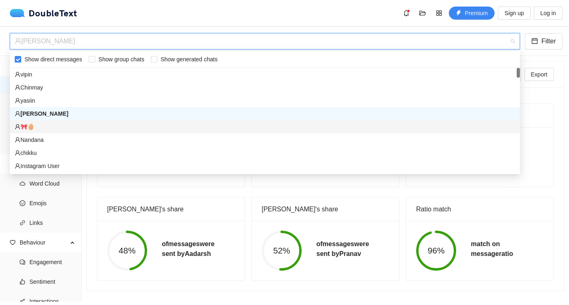
click at [40, 127] on div "🎀🥚" at bounding box center [265, 126] width 500 height 9
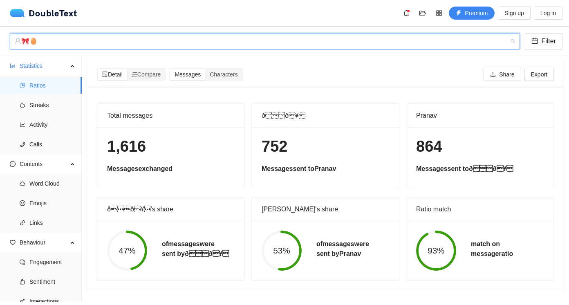
click at [99, 39] on div "🎀🥚" at bounding box center [261, 41] width 493 height 16
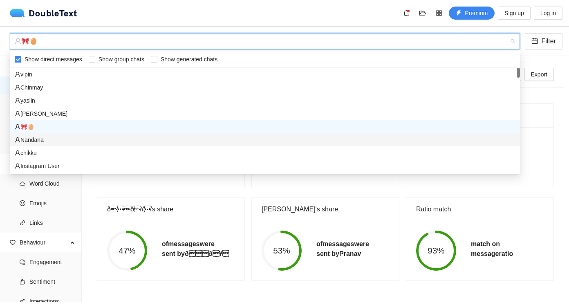
drag, startPoint x: 63, startPoint y: 141, endPoint x: 70, endPoint y: 127, distance: 16.4
click at [63, 141] on div "Nandana" at bounding box center [265, 139] width 500 height 9
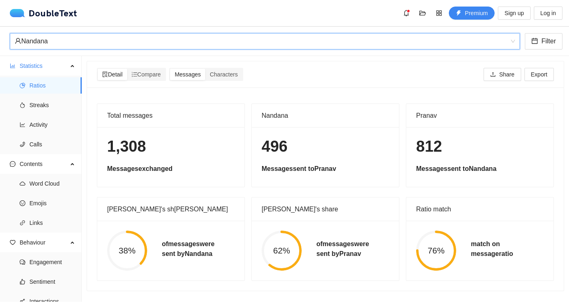
click at [108, 35] on div "Nandana" at bounding box center [261, 41] width 493 height 16
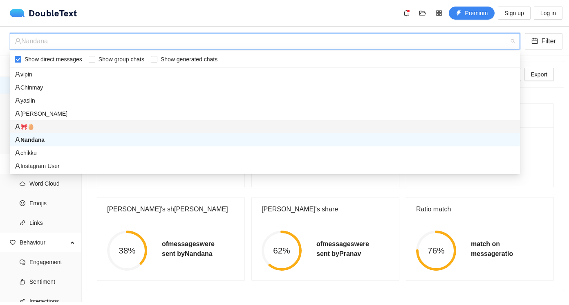
click at [46, 128] on div "🎀🥚" at bounding box center [265, 126] width 500 height 9
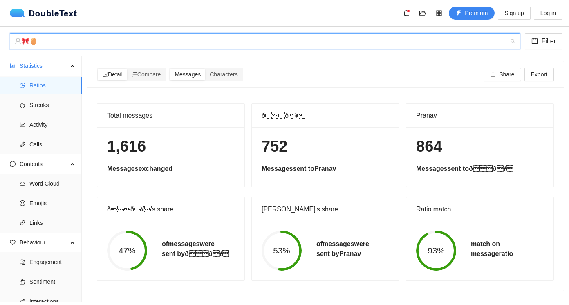
click at [63, 40] on div "🎀🥚" at bounding box center [261, 41] width 493 height 16
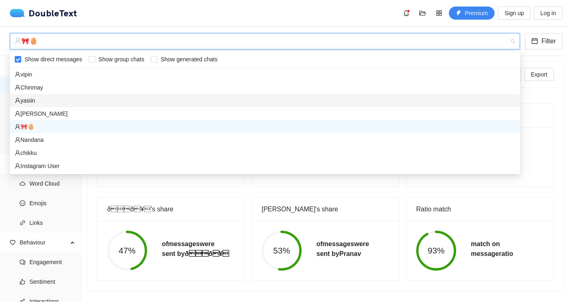
click at [46, 100] on div "yasiin" at bounding box center [265, 100] width 500 height 9
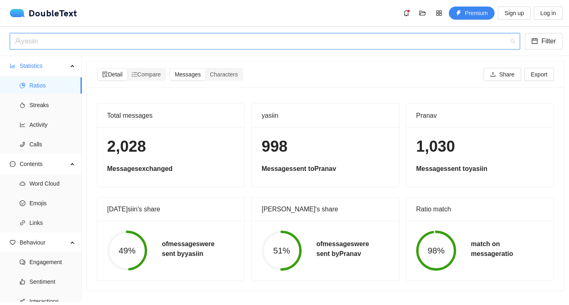
click at [126, 35] on div "yasiin" at bounding box center [261, 41] width 493 height 16
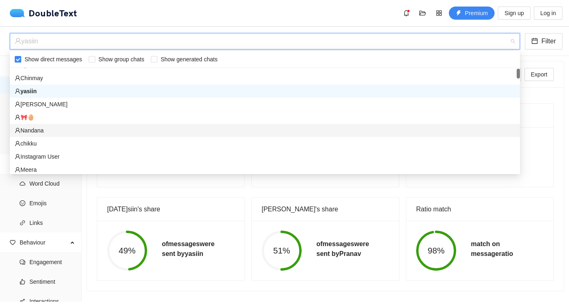
scroll to position [9, 0]
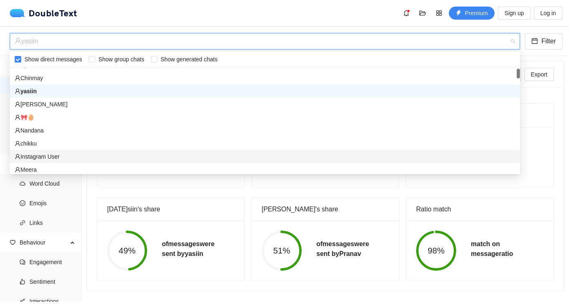
click at [109, 152] on div "Instagram User" at bounding box center [265, 156] width 510 height 13
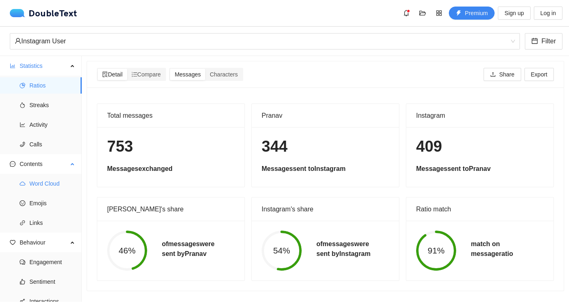
click at [41, 183] on span "Word Cloud" at bounding box center [52, 183] width 46 height 16
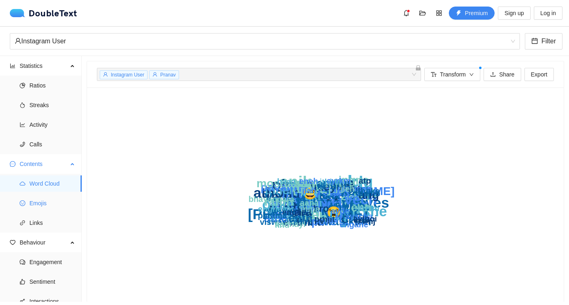
click at [43, 201] on span "Emojis" at bounding box center [52, 203] width 46 height 16
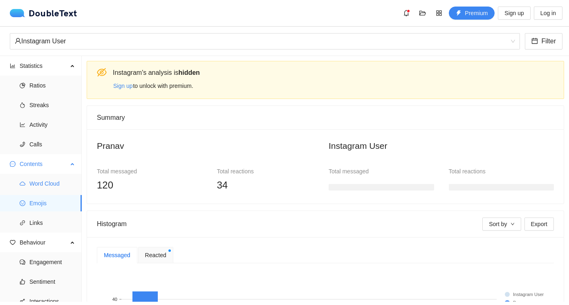
click at [43, 188] on span "Word Cloud" at bounding box center [52, 183] width 46 height 16
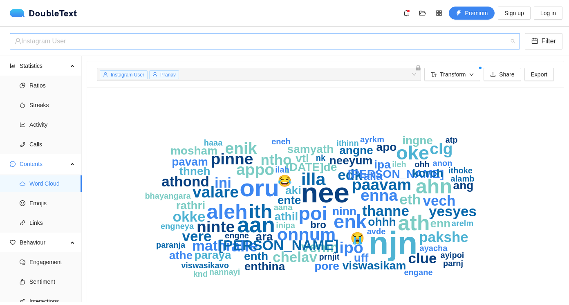
click at [84, 37] on div "Instagram User" at bounding box center [261, 41] width 493 height 16
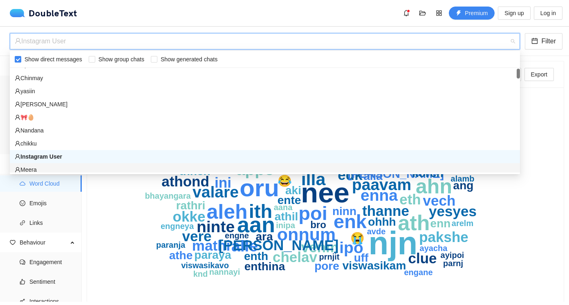
click at [51, 165] on div "Meera" at bounding box center [265, 169] width 510 height 13
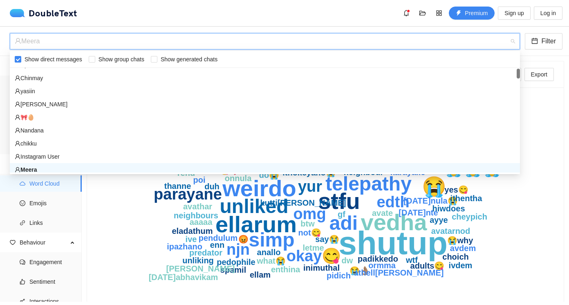
scroll to position [13, 0]
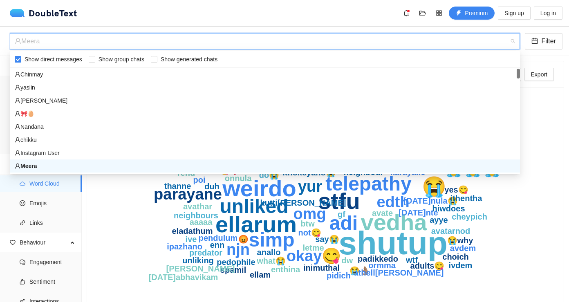
drag, startPoint x: 57, startPoint y: 41, endPoint x: 58, endPoint y: 46, distance: 5.4
click at [58, 46] on div "Meera" at bounding box center [261, 41] width 493 height 16
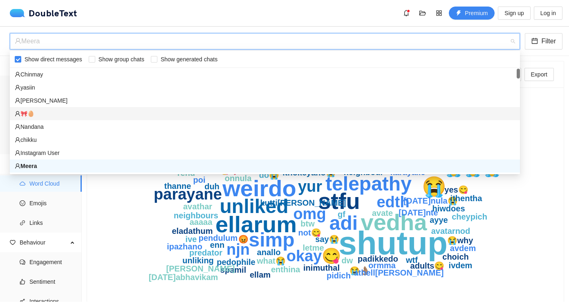
click at [50, 110] on div "🎀🥚" at bounding box center [265, 113] width 500 height 9
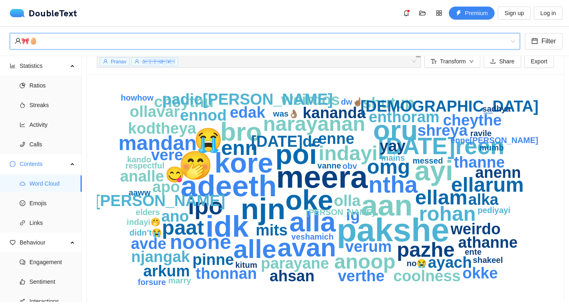
click at [135, 38] on div "🎀🥚" at bounding box center [261, 41] width 493 height 16
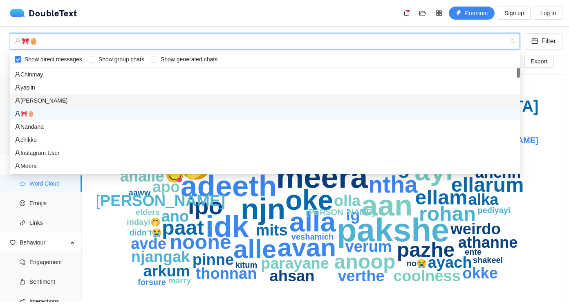
scroll to position [0, 0]
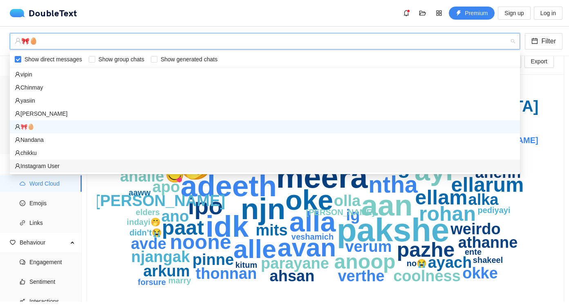
click at [138, 165] on div "Instagram User" at bounding box center [265, 165] width 500 height 9
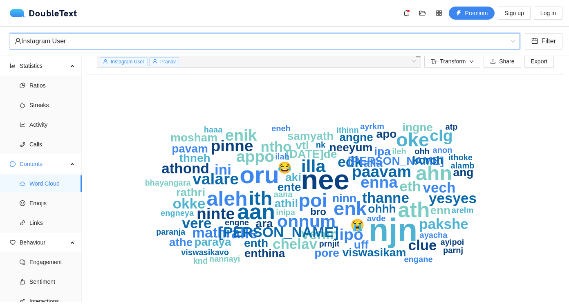
click at [93, 46] on div "Instagram User" at bounding box center [261, 41] width 493 height 16
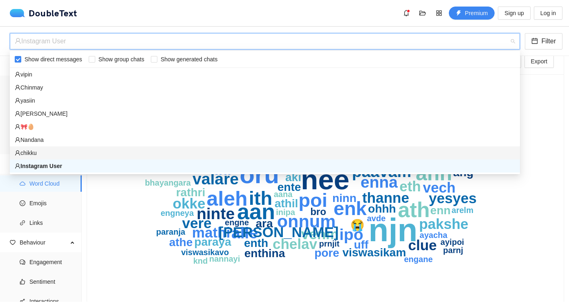
scroll to position [11, 0]
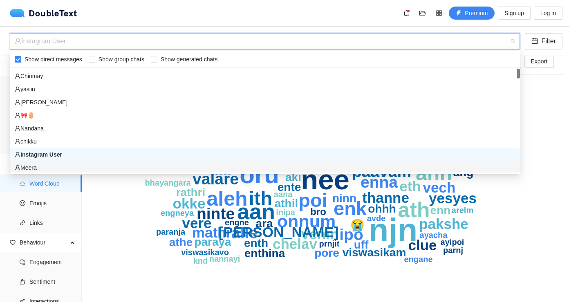
click at [50, 164] on div "Meera" at bounding box center [265, 167] width 500 height 9
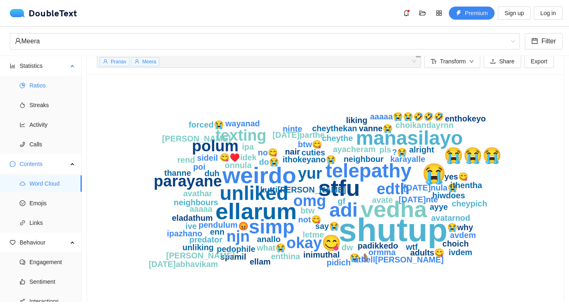
click at [37, 88] on span "Ratios" at bounding box center [52, 85] width 46 height 16
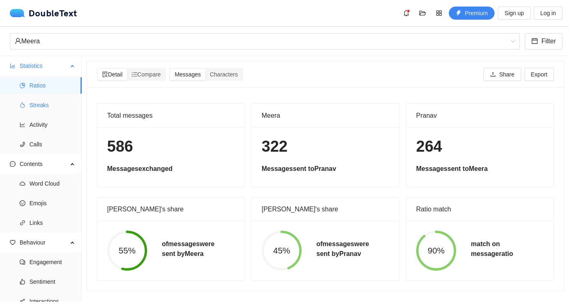
click at [40, 109] on span "Streaks" at bounding box center [52, 105] width 46 height 16
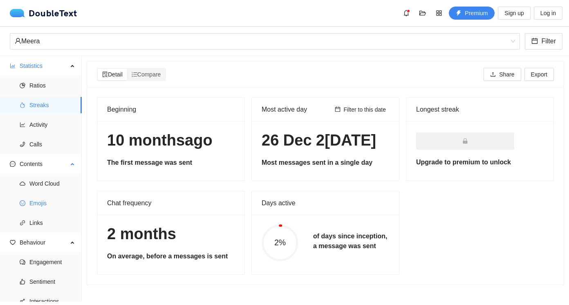
click at [44, 202] on span "Emojis" at bounding box center [52, 203] width 46 height 16
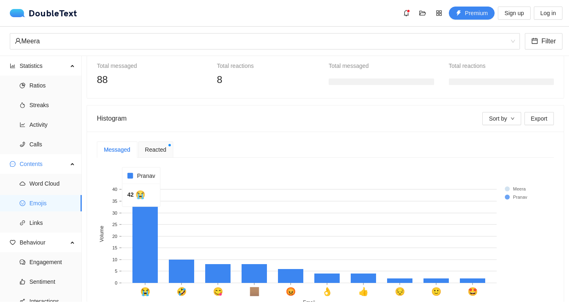
scroll to position [144, 0]
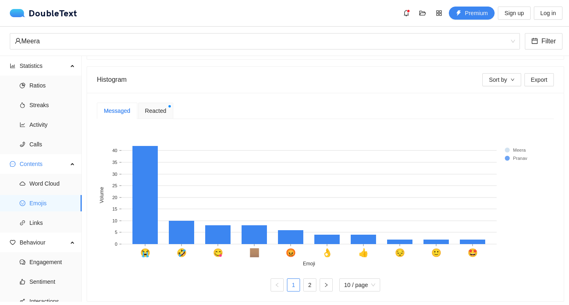
click at [507, 145] on rect at bounding box center [322, 196] width 451 height 143
click at [307, 290] on link "2" at bounding box center [309, 285] width 12 height 12
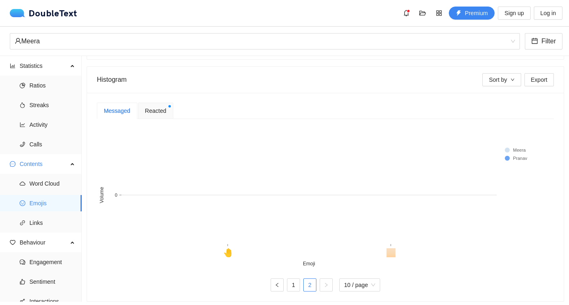
click at [298, 286] on ul "1 2 10 / page" at bounding box center [325, 284] width 457 height 13
click at [295, 286] on link "1" at bounding box center [293, 285] width 12 height 12
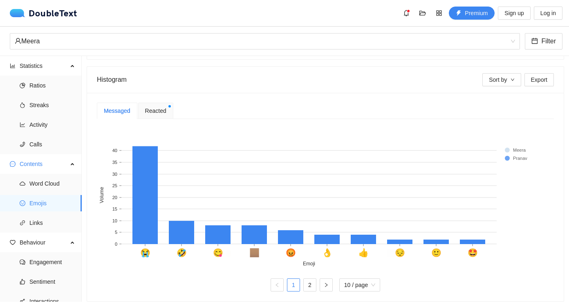
click at [168, 109] on div "Reacted" at bounding box center [155, 111] width 35 height 16
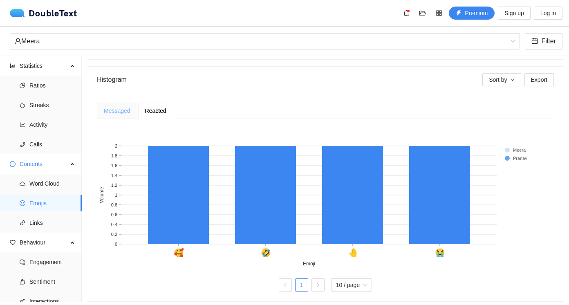
click at [135, 109] on div "Messaged" at bounding box center [117, 111] width 40 height 16
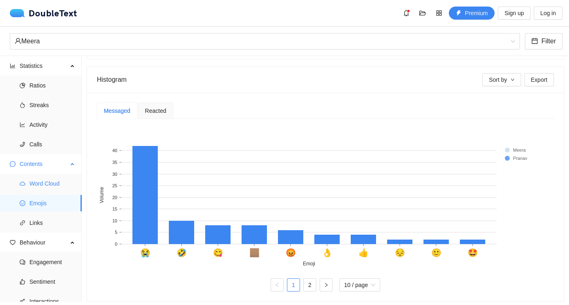
click at [45, 189] on span "Word Cloud" at bounding box center [52, 183] width 46 height 16
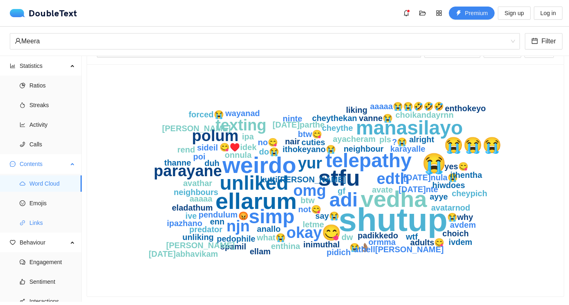
click at [31, 228] on span "Links" at bounding box center [52, 222] width 46 height 16
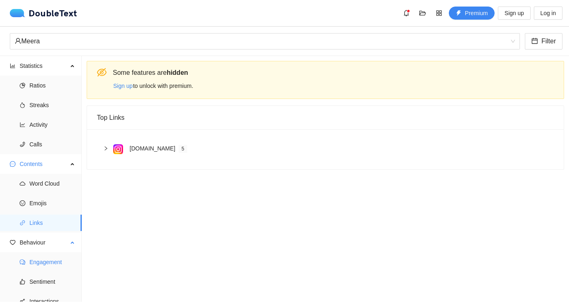
click at [35, 265] on span "Engagement" at bounding box center [52, 262] width 46 height 16
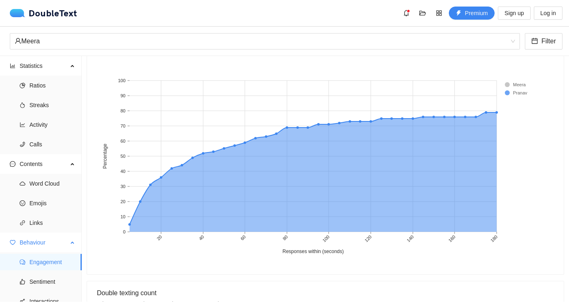
scroll to position [27, 0]
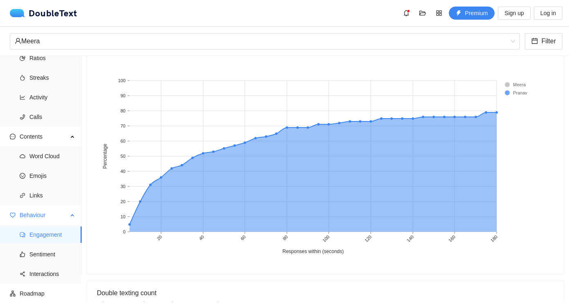
click at [51, 265] on ul "Engagement Sentiment Interactions" at bounding box center [40, 254] width 81 height 59
click at [46, 278] on span "Interactions" at bounding box center [52, 274] width 46 height 16
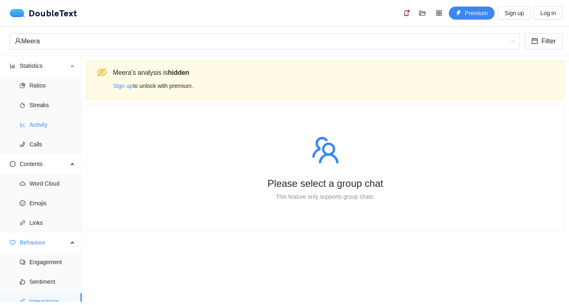
click at [43, 124] on span "Activity" at bounding box center [52, 124] width 46 height 16
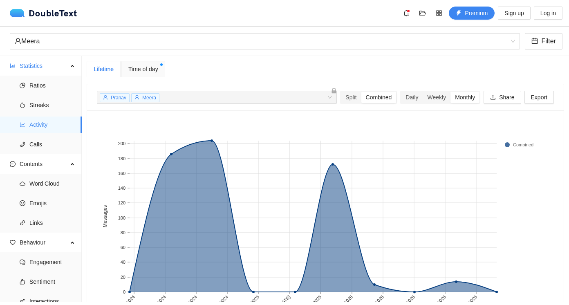
click at [126, 74] on div "Time of day" at bounding box center [143, 69] width 44 height 16
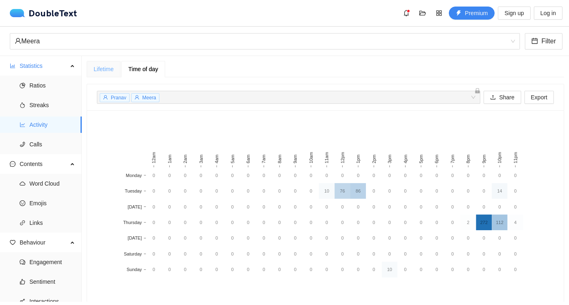
click at [102, 76] on div "Lifetime" at bounding box center [104, 69] width 34 height 16
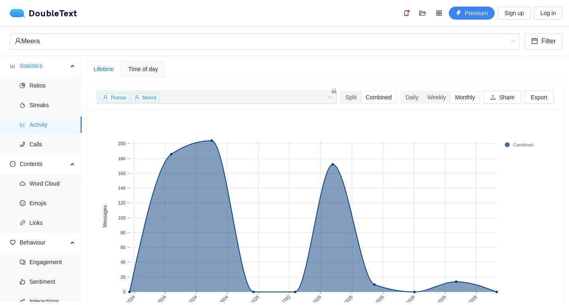
click at [151, 99] on span "Meera" at bounding box center [149, 98] width 14 height 6
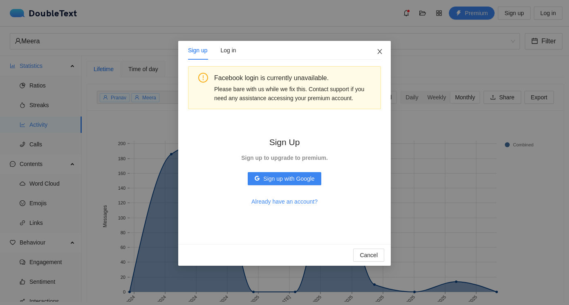
click at [378, 54] on icon "close" at bounding box center [379, 51] width 4 height 5
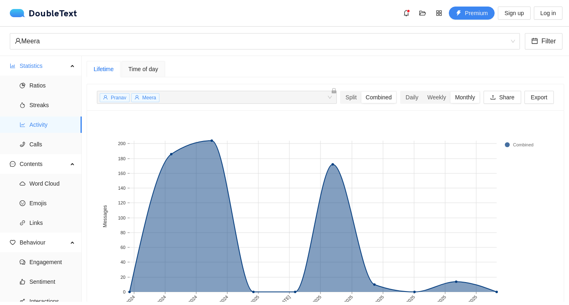
scroll to position [44, 0]
